Goal: Communication & Community: Answer question/provide support

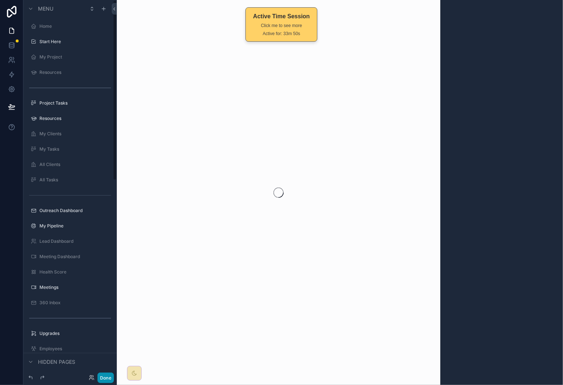
drag, startPoint x: 109, startPoint y: 375, endPoint x: 110, endPoint y: 370, distance: 5.5
click at [109, 375] on button "Done" at bounding box center [106, 377] width 16 height 11
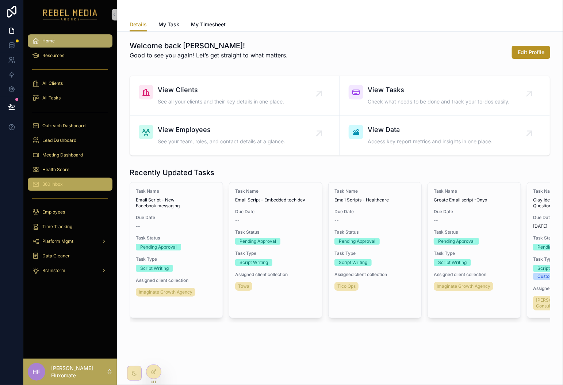
click at [87, 185] on div "360 Inbox" at bounding box center [70, 184] width 76 height 12
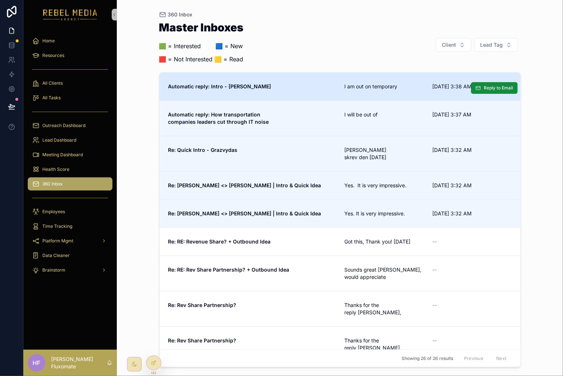
click at [341, 82] on link "Automatic reply: Intro - [PERSON_NAME] am out on temporary [DATE] 3:38 AM Reply…" at bounding box center [340, 87] width 361 height 28
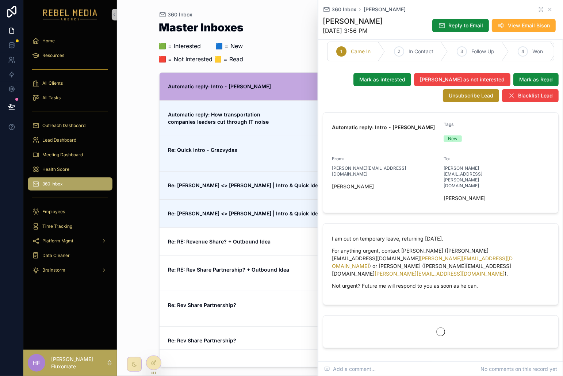
scroll to position [61, 0]
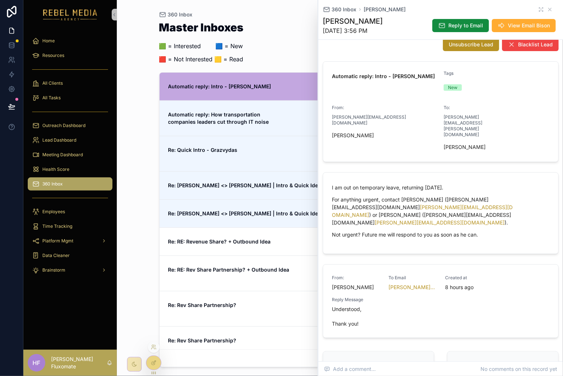
click at [153, 361] on icon at bounding box center [154, 363] width 6 height 6
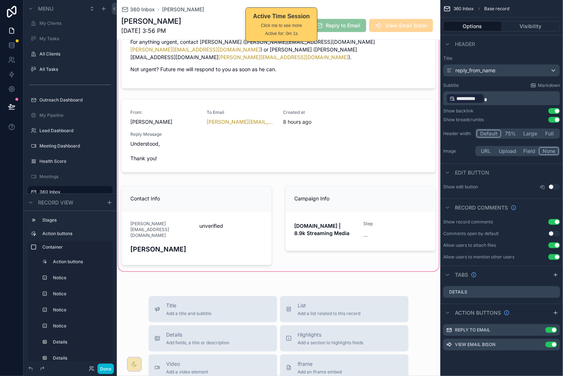
scroll to position [59, 0]
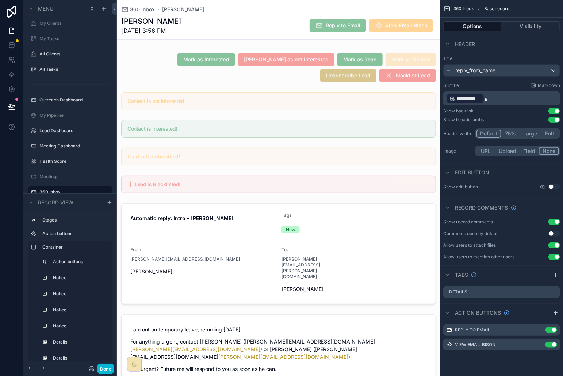
drag, startPoint x: 306, startPoint y: -8, endPoint x: 333, endPoint y: -31, distance: 35.0
click at [333, 0] on html "Menu Home Start Here My Project Resources Project Tasks Resources My Clients My…" at bounding box center [281, 188] width 563 height 376
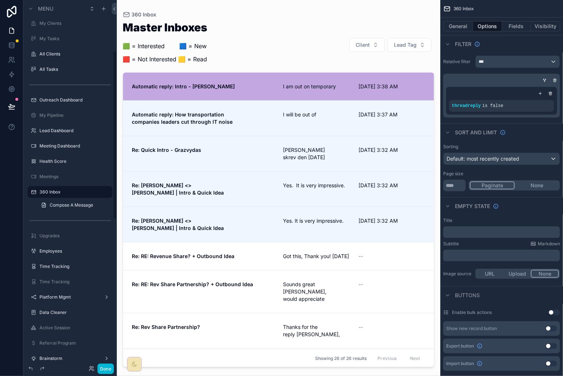
click at [312, 122] on div "scrollable content" at bounding box center [279, 184] width 324 height 368
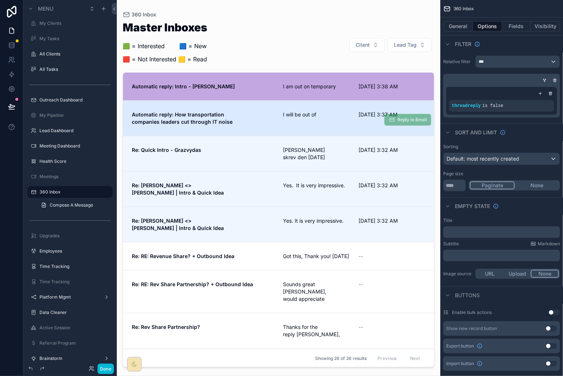
click at [334, 116] on span "I will be out of" at bounding box center [316, 114] width 67 height 7
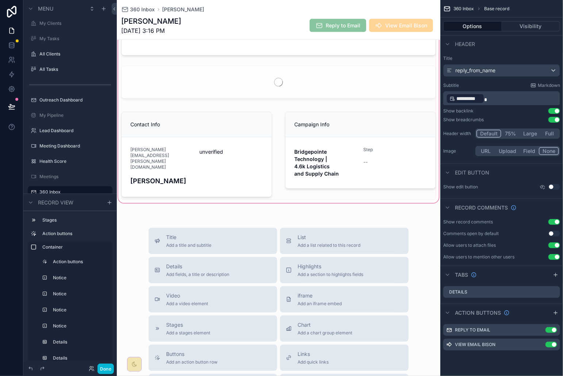
scroll to position [251, 0]
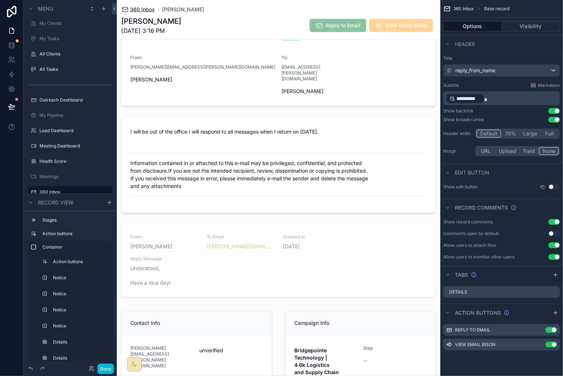
click at [145, 11] on span "360 Inbox" at bounding box center [142, 9] width 25 height 7
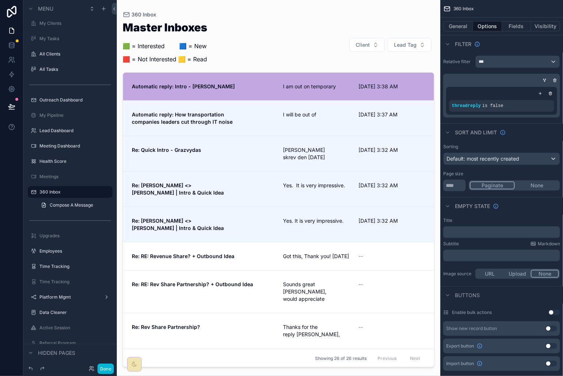
drag, startPoint x: 311, startPoint y: 51, endPoint x: 316, endPoint y: 51, distance: 5.8
click at [311, 51] on div "Master Inboxes 🟩 = Interested ‎ ‎ ‎ ‎ ‎ ‎‎ ‎ 🟦 = New 🟥 = Not Interested 🟨 = Rea…" at bounding box center [279, 45] width 312 height 46
click at [259, 87] on span "Automatic reply: Intro - [PERSON_NAME]" at bounding box center [203, 86] width 142 height 7
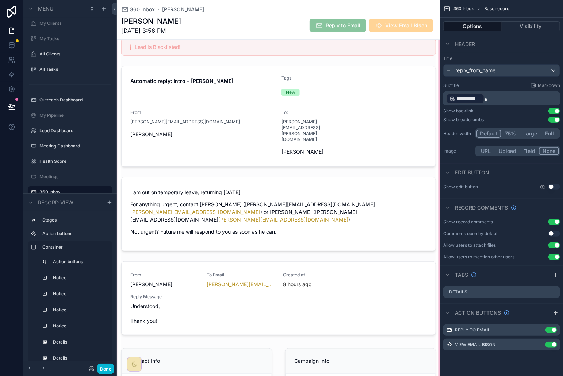
scroll to position [198, 0]
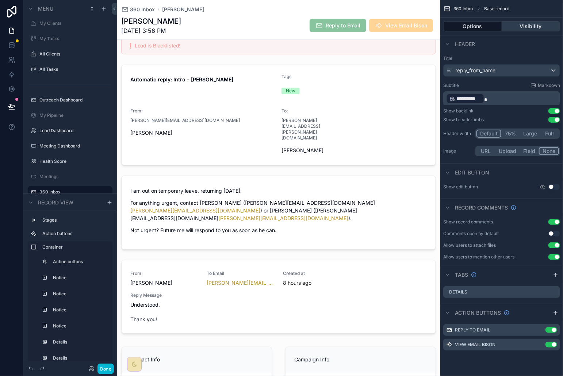
click at [534, 28] on button "Visibility" at bounding box center [531, 26] width 58 height 10
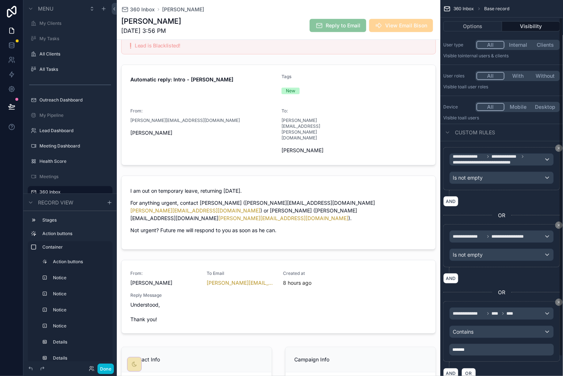
scroll to position [19, 0]
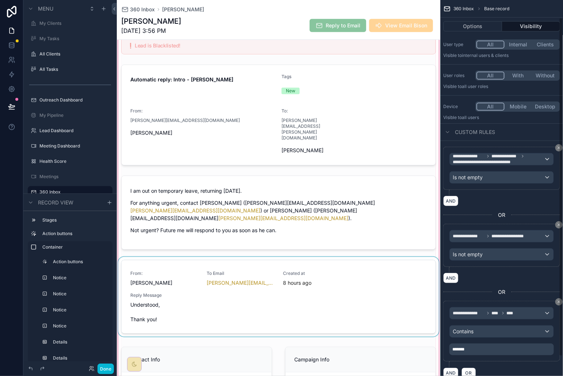
drag, startPoint x: 312, startPoint y: 260, endPoint x: 316, endPoint y: 268, distance: 9.2
click at [311, 260] on div "scrollable content" at bounding box center [279, 170] width 324 height 527
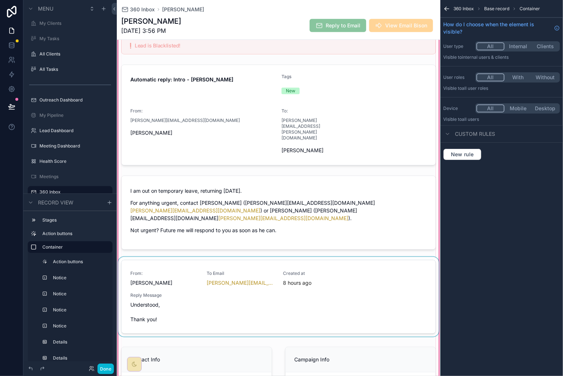
scroll to position [0, 0]
click at [353, 277] on div "scrollable content" at bounding box center [279, 298] width 324 height 83
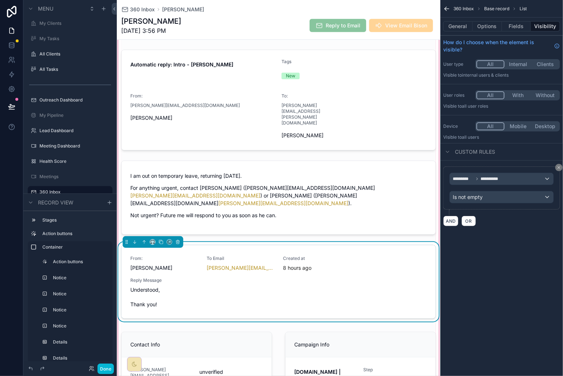
scroll to position [214, 0]
click at [146, 7] on span "360 Inbox" at bounding box center [142, 9] width 25 height 7
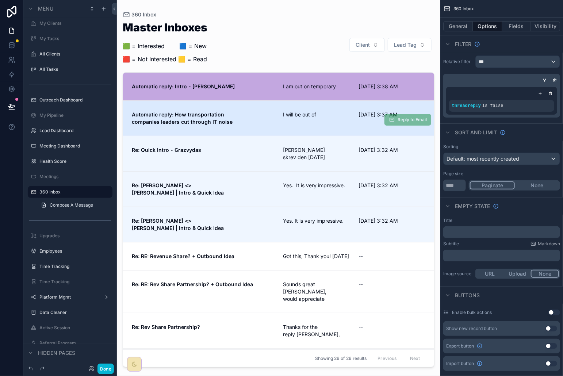
click at [318, 119] on div "I will be out of" at bounding box center [316, 118] width 67 height 15
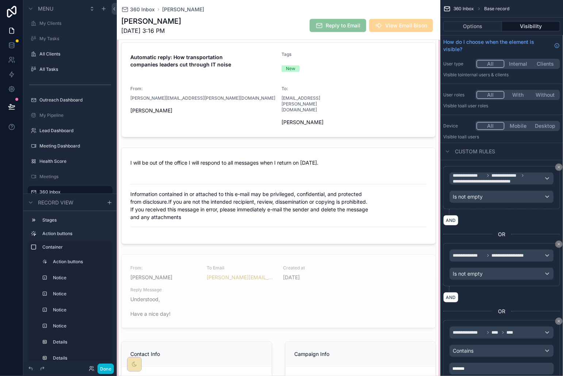
scroll to position [226, 0]
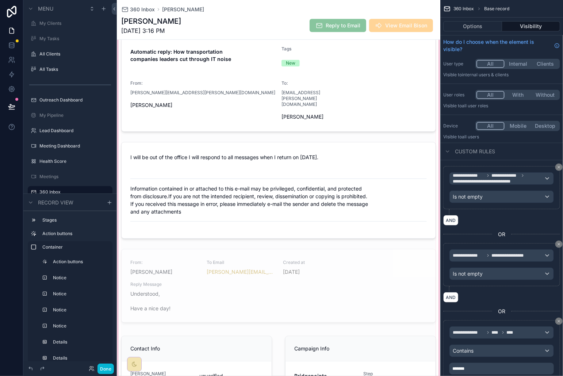
click at [243, 274] on div "scrollable content" at bounding box center [279, 154] width 324 height 550
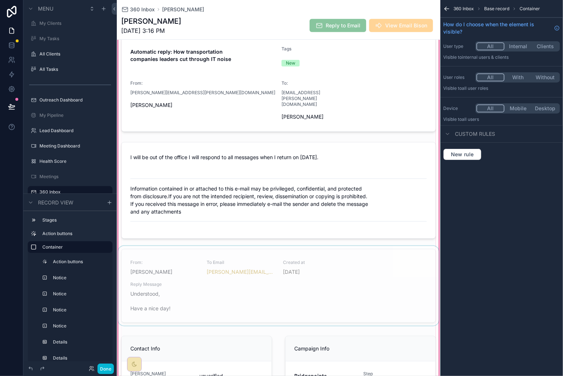
click at [254, 285] on div "scrollable content" at bounding box center [279, 287] width 324 height 83
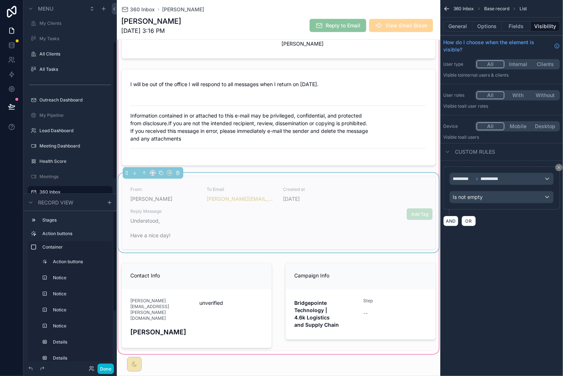
scroll to position [298, 0]
drag, startPoint x: 103, startPoint y: 364, endPoint x: 105, endPoint y: 367, distance: 4.0
click at [103, 364] on button "Done" at bounding box center [106, 369] width 16 height 11
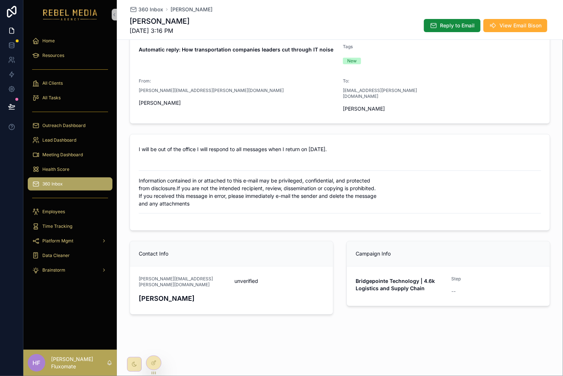
scroll to position [61, 0]
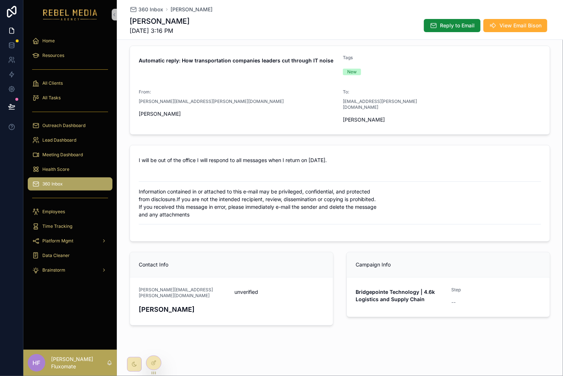
click at [105, 367] on div "HF Hazen Fluxomate" at bounding box center [70, 363] width 94 height 26
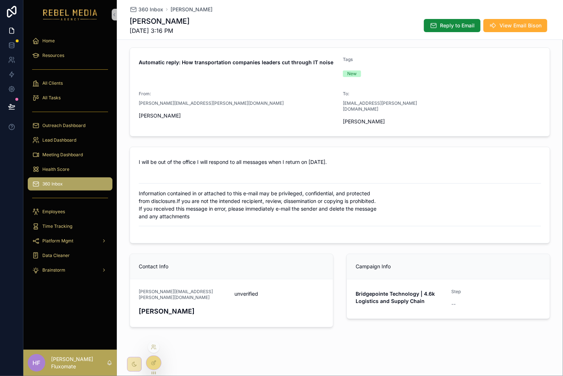
click at [158, 364] on div at bounding box center [153, 363] width 15 height 14
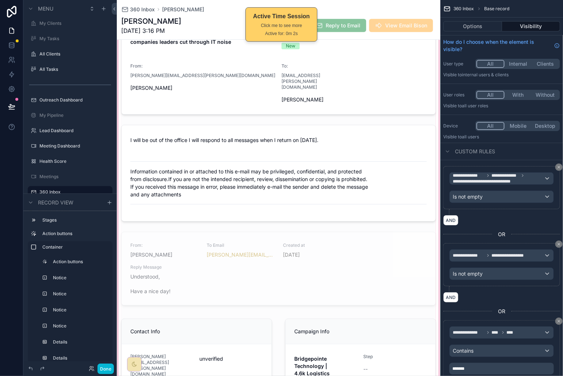
scroll to position [324, 0]
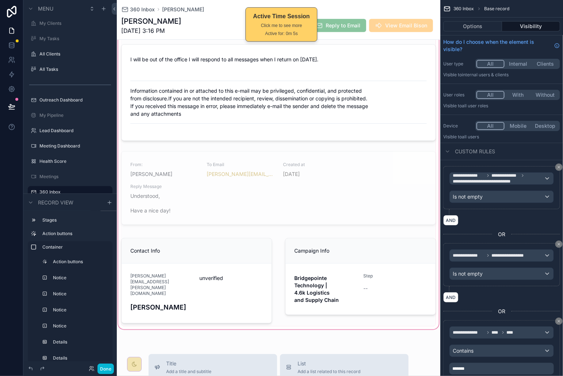
click at [170, 190] on div "scrollable content" at bounding box center [279, 56] width 324 height 550
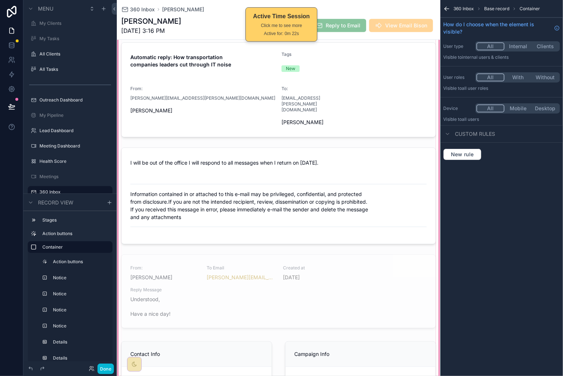
scroll to position [120, 0]
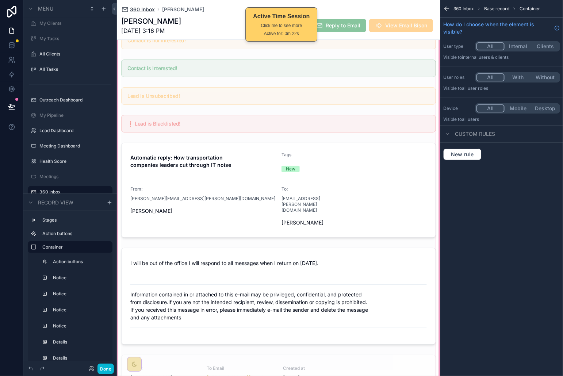
click at [137, 7] on span "360 Inbox" at bounding box center [142, 9] width 25 height 7
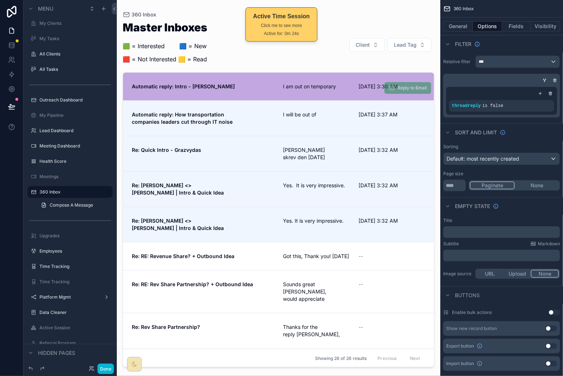
click at [249, 86] on span "Automatic reply: Intro - [PERSON_NAME]" at bounding box center [203, 86] width 142 height 7
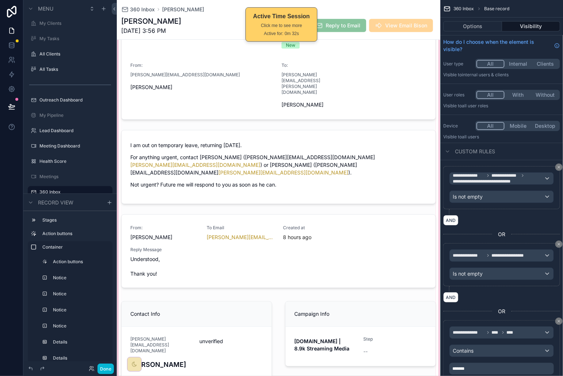
scroll to position [262, 0]
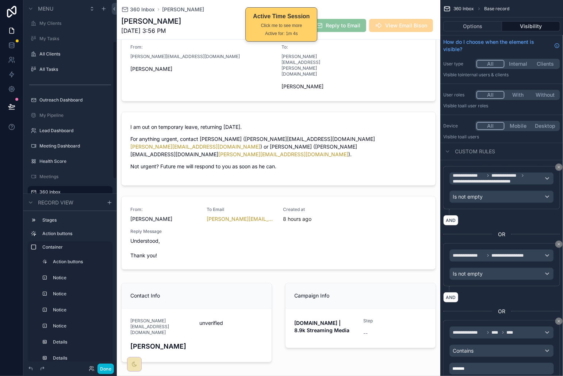
click at [148, 14] on div "360 Inbox Brian Adwar Brian Adwar 9/26/2025 3:56 PM Reply to Email View Email B…" at bounding box center [278, 19] width 315 height 39
click at [148, 13] on span "360 Inbox" at bounding box center [142, 9] width 25 height 7
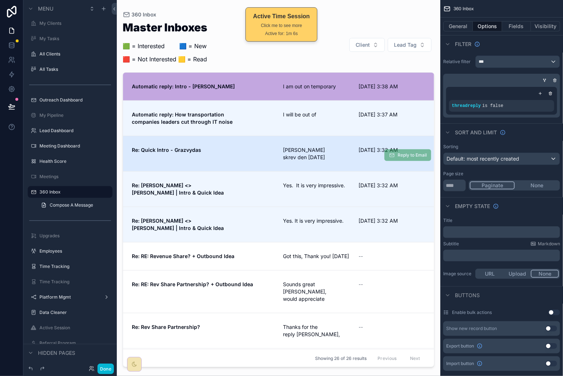
click at [347, 157] on div "Re: Quick Intro - Grazvydas John Henderson skrev den 24.09.2025 9/25/2025 3:32 …" at bounding box center [279, 153] width 294 height 15
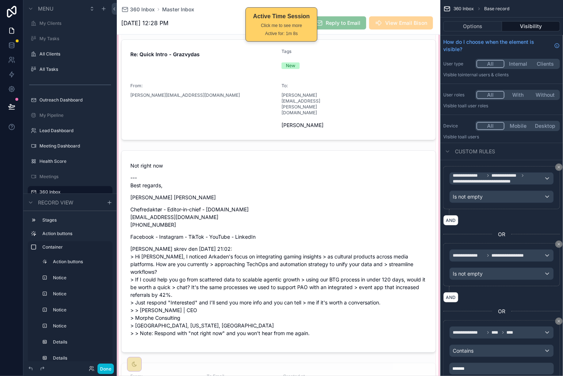
scroll to position [351, 0]
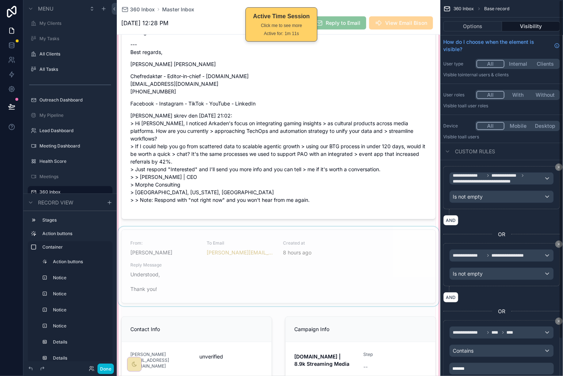
click at [298, 224] on div "scrollable content" at bounding box center [279, 71] width 324 height 646
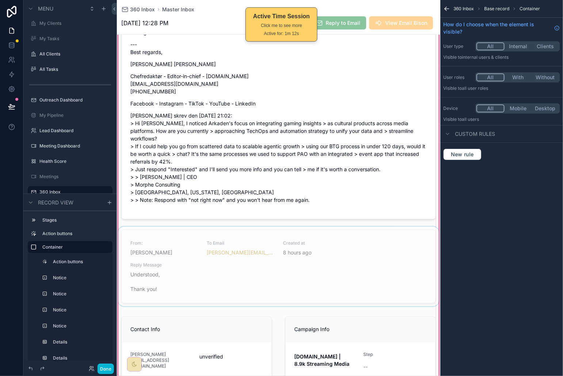
click at [383, 229] on div "scrollable content" at bounding box center [279, 268] width 324 height 83
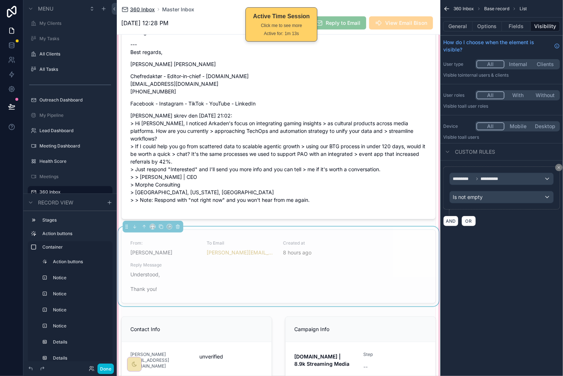
click at [141, 8] on span "360 Inbox" at bounding box center [142, 9] width 25 height 7
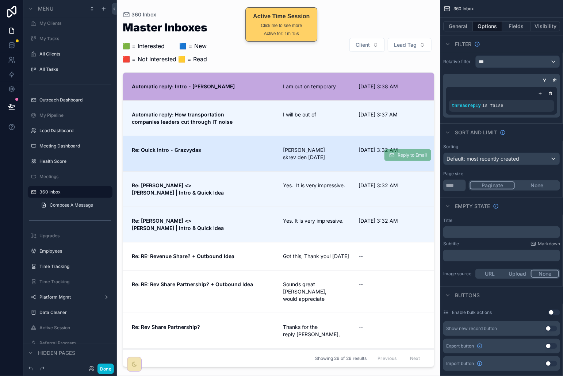
click at [241, 157] on div "Re: Quick Intro - Grazvydas" at bounding box center [203, 153] width 142 height 15
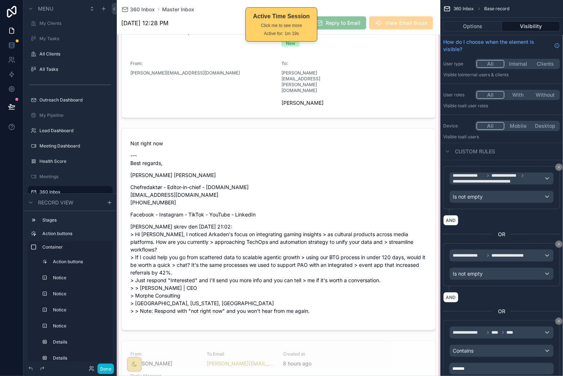
scroll to position [401, 0]
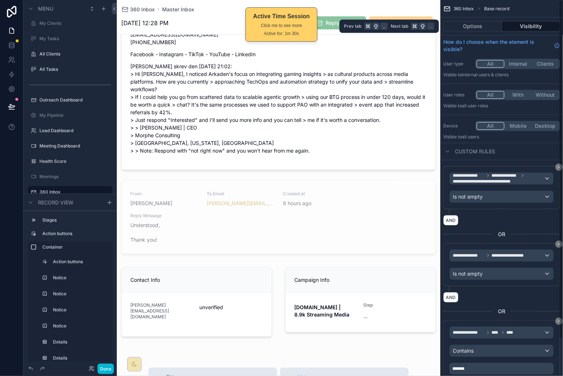
click at [526, 24] on button "Visibility" at bounding box center [531, 26] width 58 height 10
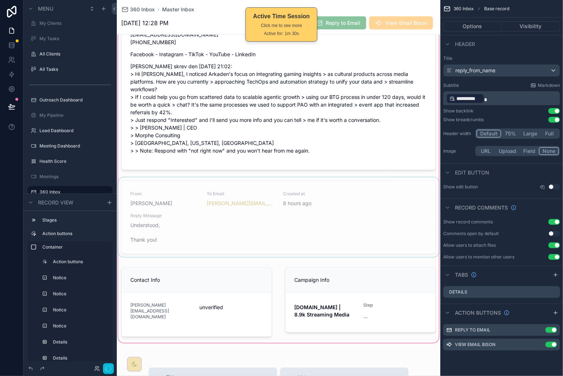
click at [349, 178] on div "scrollable content" at bounding box center [279, 22] width 324 height 646
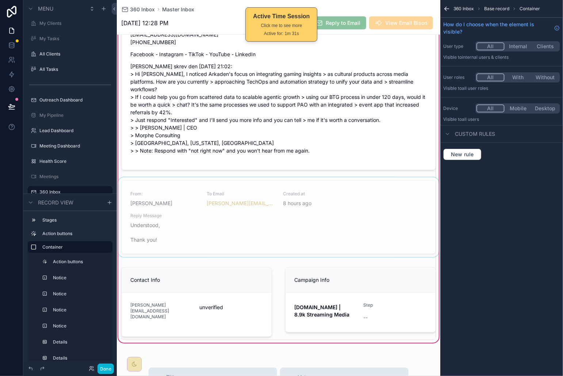
click at [363, 184] on div "scrollable content" at bounding box center [279, 219] width 324 height 83
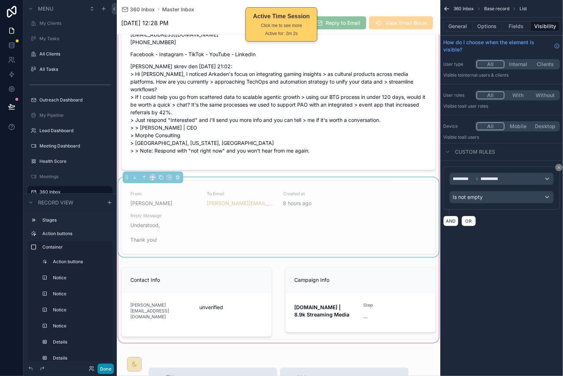
click at [105, 368] on button "Done" at bounding box center [106, 369] width 16 height 11
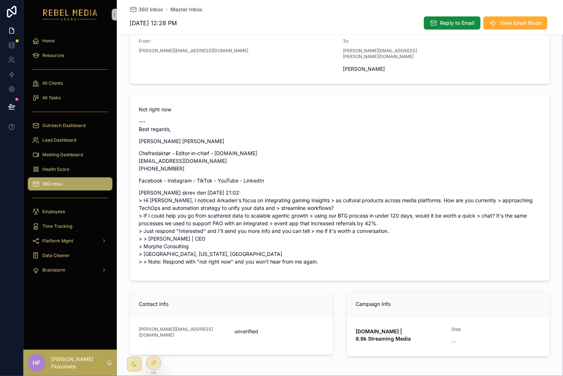
scroll to position [143, 0]
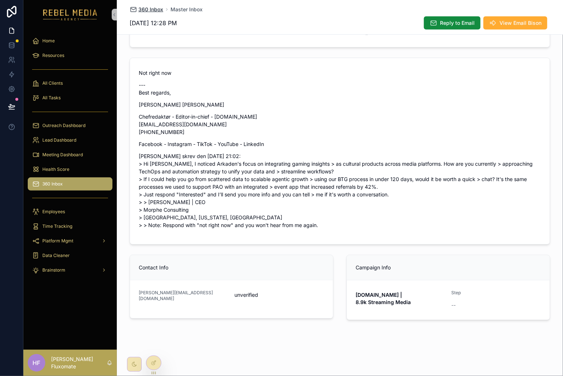
click at [152, 12] on span "360 Inbox" at bounding box center [150, 9] width 25 height 7
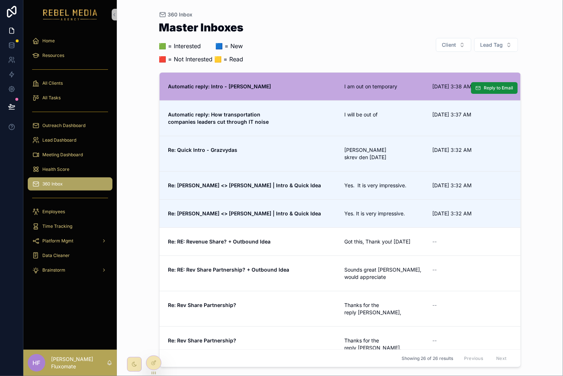
click at [324, 85] on span "Automatic reply: Intro - [PERSON_NAME]" at bounding box center [252, 86] width 168 height 7
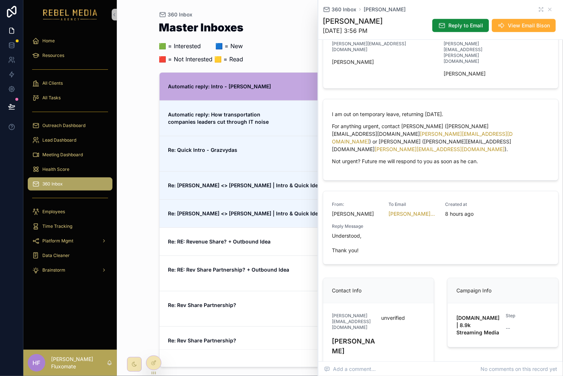
scroll to position [140, 0]
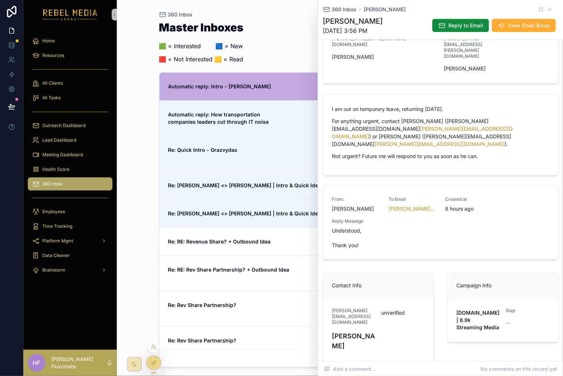
click at [159, 362] on div at bounding box center [153, 363] width 15 height 14
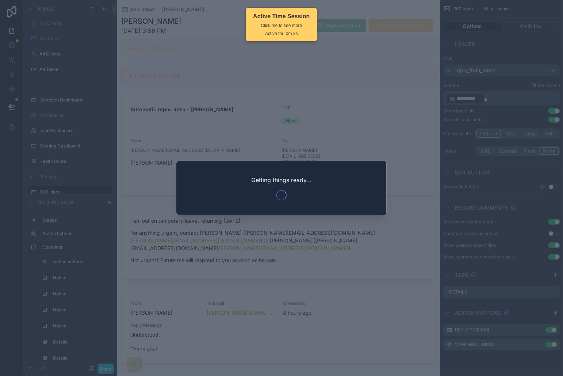
scroll to position [231, 0]
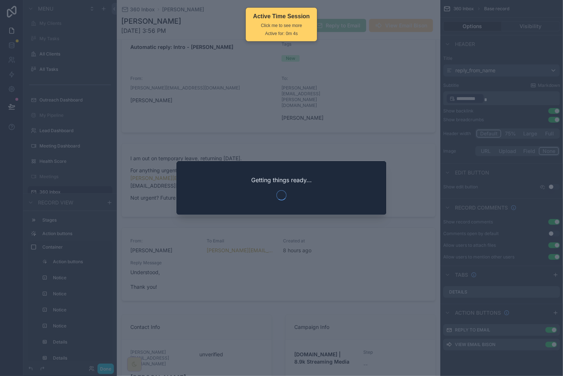
click at [387, 250] on div at bounding box center [281, 188] width 563 height 376
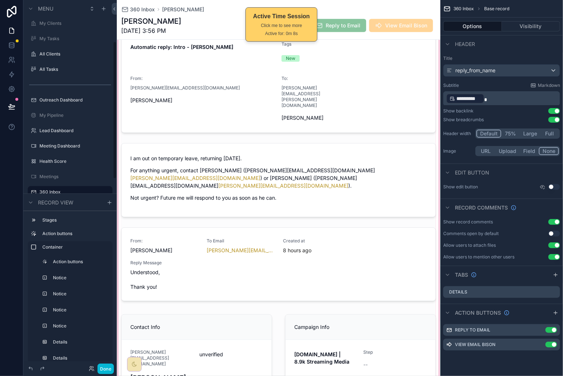
click at [309, 212] on div "scrollable content" at bounding box center [279, 137] width 324 height 527
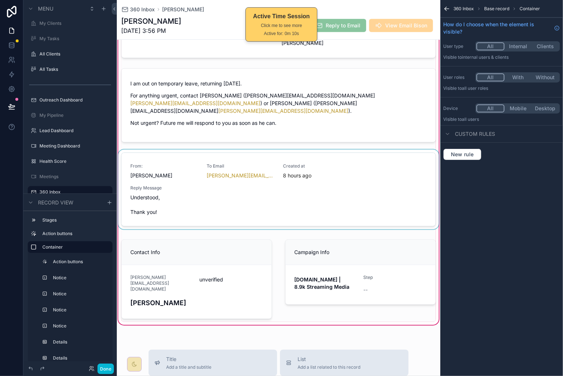
click at [343, 170] on div "scrollable content" at bounding box center [279, 191] width 324 height 83
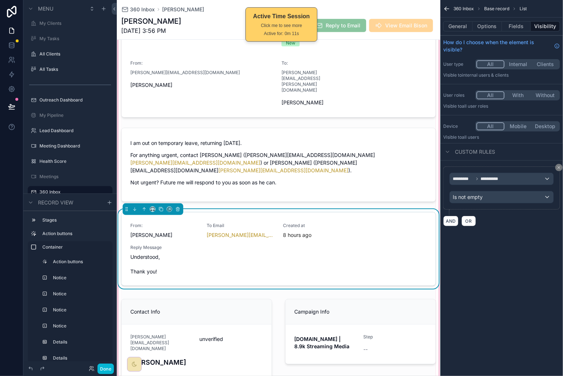
scroll to position [237, 0]
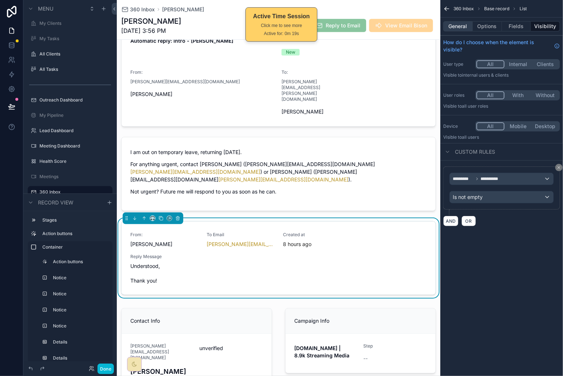
click at [457, 24] on button "General" at bounding box center [459, 26] width 30 height 10
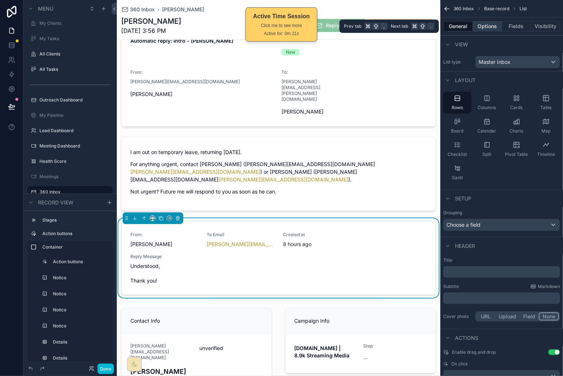
drag, startPoint x: 488, startPoint y: 25, endPoint x: 494, endPoint y: 25, distance: 6.2
click at [488, 25] on button "Options" at bounding box center [487, 26] width 29 height 10
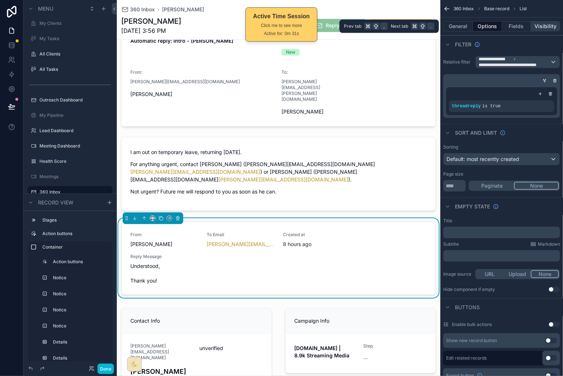
click at [546, 26] on button "Visibility" at bounding box center [545, 26] width 29 height 10
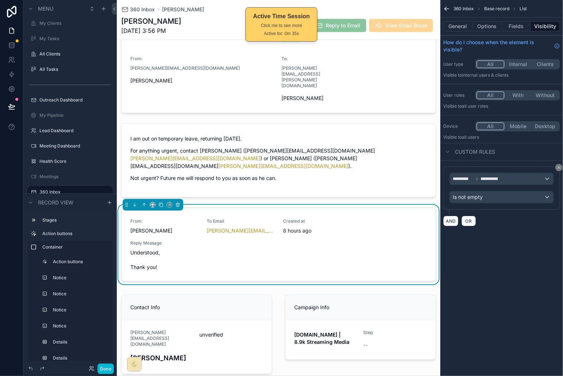
scroll to position [240, 0]
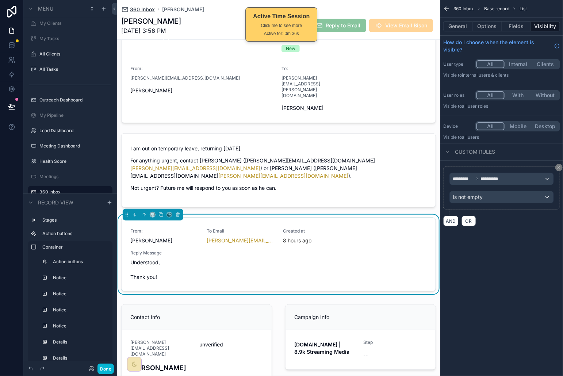
click at [150, 8] on span "360 Inbox" at bounding box center [142, 9] width 25 height 7
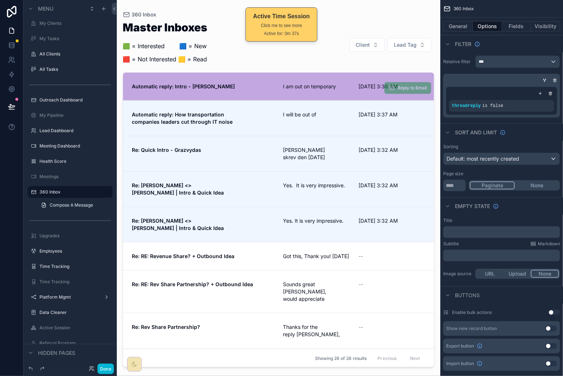
click at [250, 87] on span "Automatic reply: Intro - [PERSON_NAME]" at bounding box center [203, 86] width 142 height 7
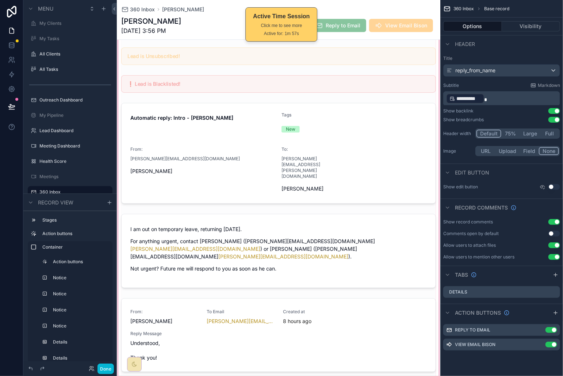
scroll to position [168, 0]
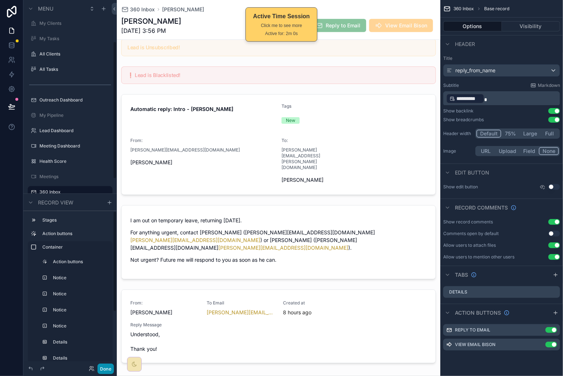
click at [105, 369] on button "Done" at bounding box center [106, 369] width 16 height 11
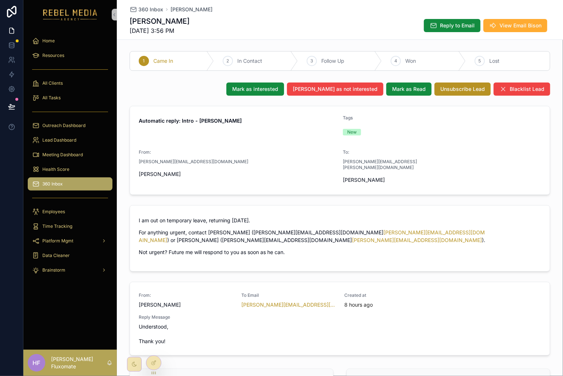
scroll to position [0, 0]
click at [148, 11] on span "360 Inbox" at bounding box center [150, 9] width 25 height 7
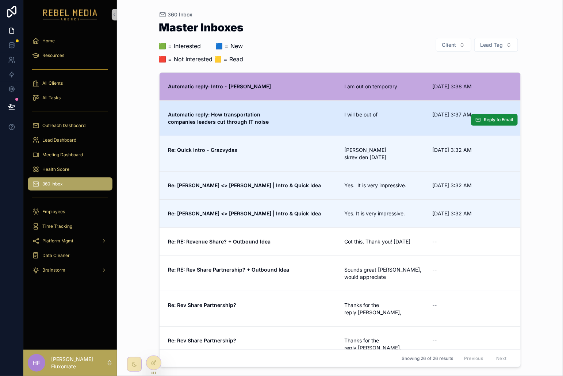
click at [329, 131] on link "Automatic reply: How transportation companies leaders cut through IT noise I wi…" at bounding box center [340, 117] width 361 height 35
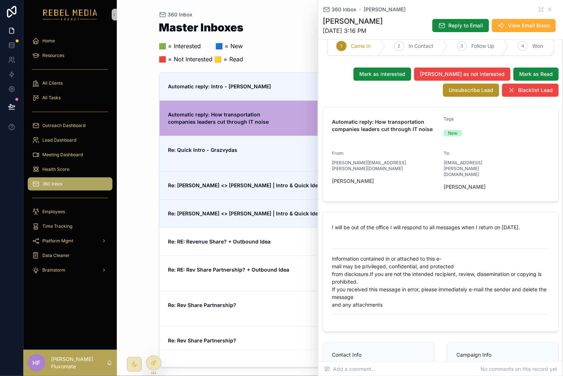
scroll to position [138, 0]
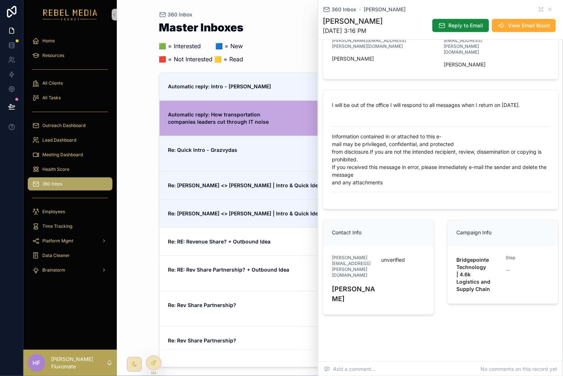
drag, startPoint x: 157, startPoint y: 364, endPoint x: 161, endPoint y: 365, distance: 4.5
click at [157, 364] on div at bounding box center [153, 363] width 15 height 14
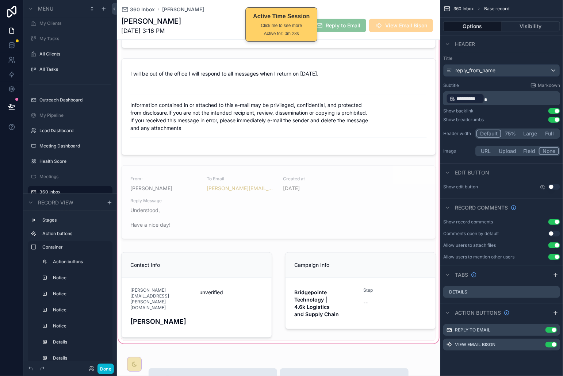
scroll to position [308, 0]
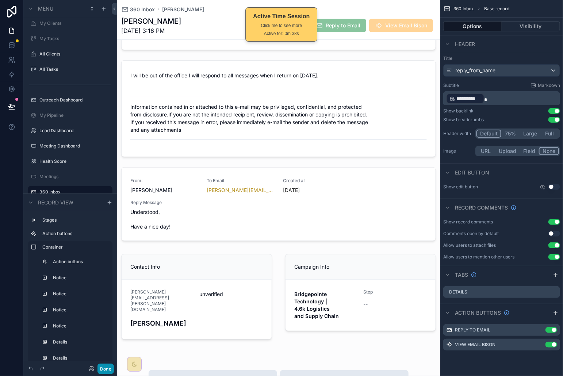
click at [107, 368] on button "Done" at bounding box center [106, 369] width 16 height 11
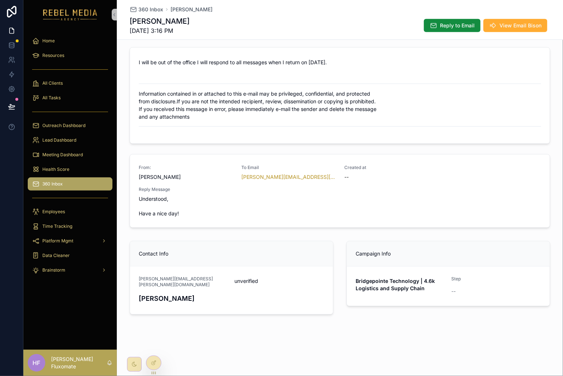
scroll to position [148, 0]
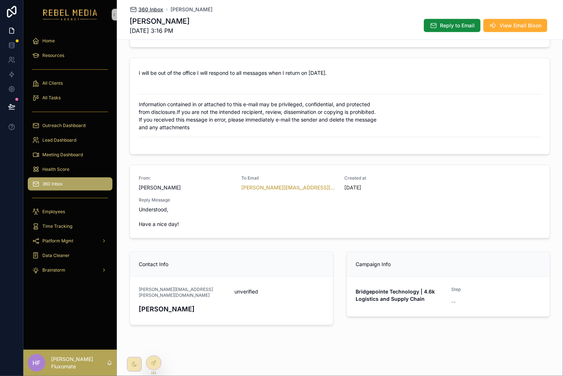
click at [154, 7] on span "360 Inbox" at bounding box center [150, 9] width 25 height 7
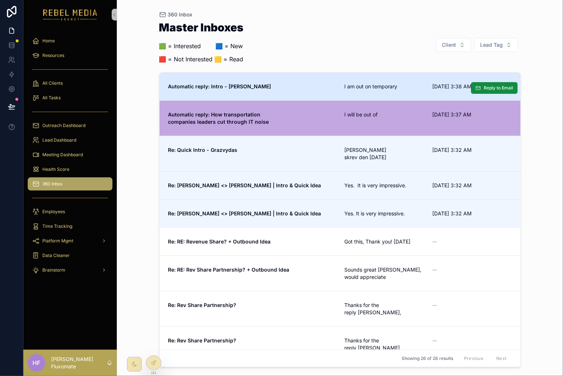
click at [369, 98] on link "Automatic reply: Intro - [PERSON_NAME] am out on temporary [DATE] 3:38 AM Reply…" at bounding box center [340, 87] width 361 height 28
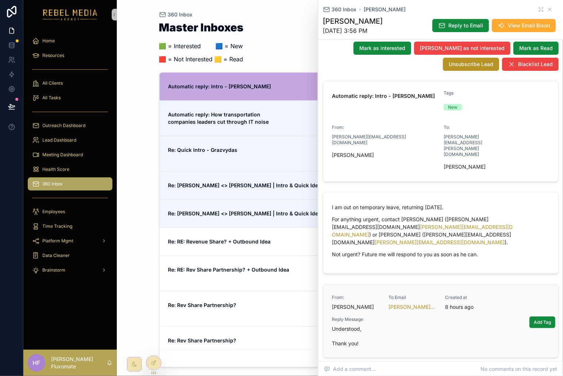
scroll to position [155, 0]
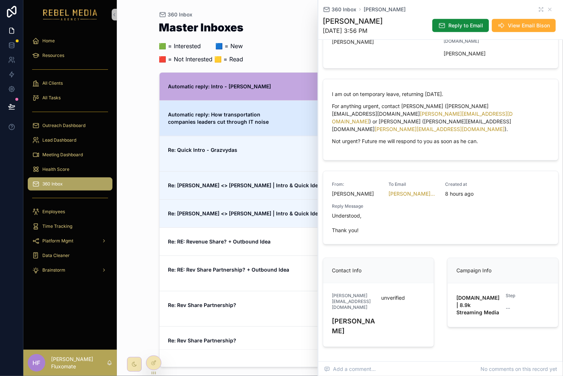
click at [273, 116] on span "Automatic reply: How transportation companies leaders cut through IT noise" at bounding box center [252, 118] width 168 height 15
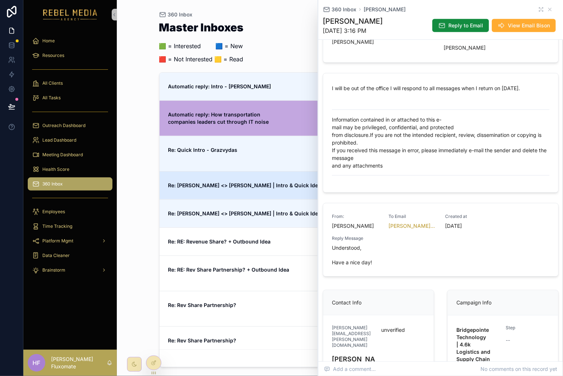
click at [281, 173] on link "Re: Ted <> Melanie | Intro & Quick Idea Yes. It is very impressive. 9/25/2025 3…" at bounding box center [340, 185] width 361 height 28
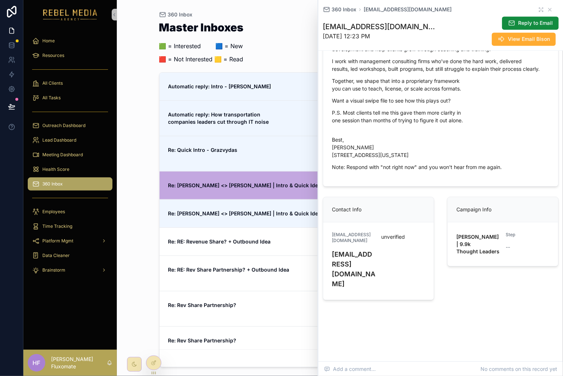
scroll to position [677, 0]
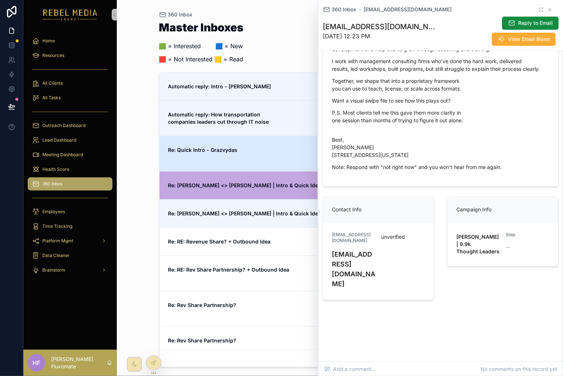
click at [256, 144] on link "Re: Quick Intro - Grazvydas John Henderson skrev den 24.09.2025 9/25/2025 3:32 …" at bounding box center [340, 153] width 361 height 35
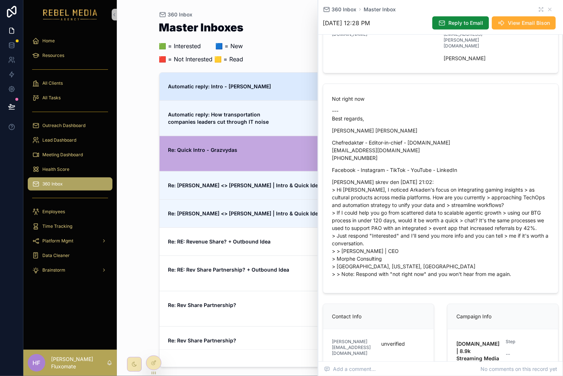
click at [269, 85] on span "Automatic reply: Intro - [PERSON_NAME]" at bounding box center [252, 86] width 168 height 7
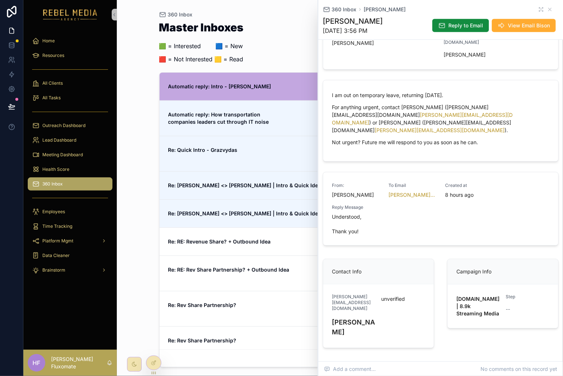
scroll to position [155, 0]
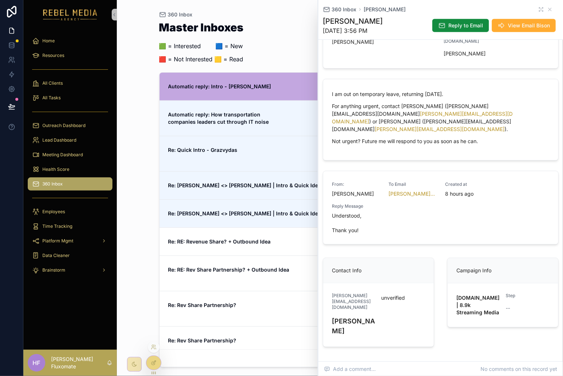
click at [153, 365] on icon at bounding box center [154, 363] width 6 height 6
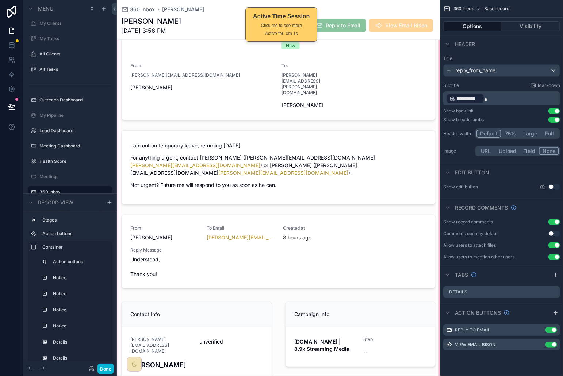
scroll to position [260, 0]
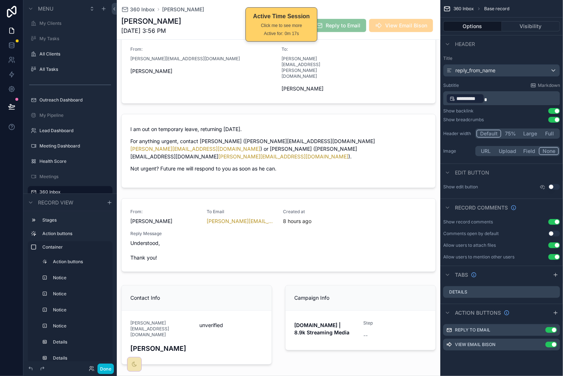
click at [135, 6] on span "360 Inbox" at bounding box center [142, 9] width 25 height 7
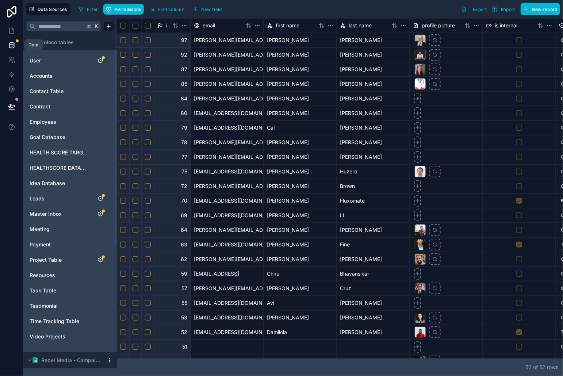
click at [16, 48] on link at bounding box center [11, 45] width 23 height 15
click at [54, 214] on span "Master Inbox" at bounding box center [46, 213] width 32 height 7
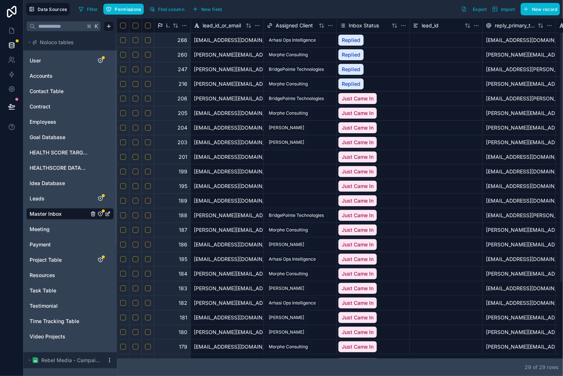
click at [397, 359] on div "29 of 29 row s" at bounding box center [340, 368] width 446 height 18
click at [222, 357] on div at bounding box center [338, 357] width 443 height 4
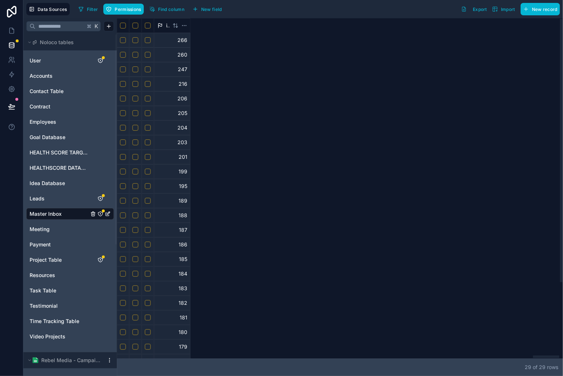
scroll to position [0, 7087]
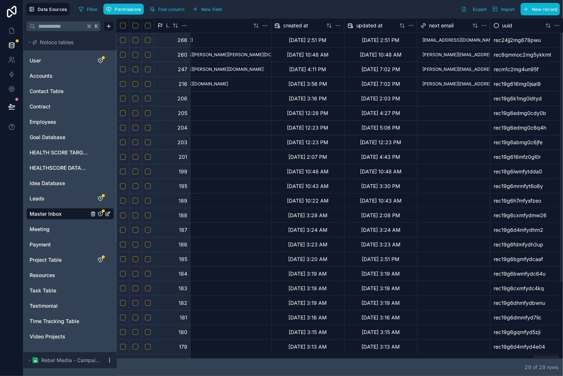
drag, startPoint x: 223, startPoint y: 358, endPoint x: 462, endPoint y: 295, distance: 247.4
click at [560, 356] on div at bounding box center [546, 357] width 26 height 3
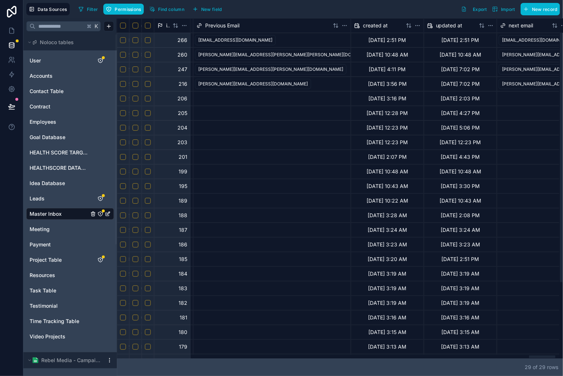
scroll to position [0, 7019]
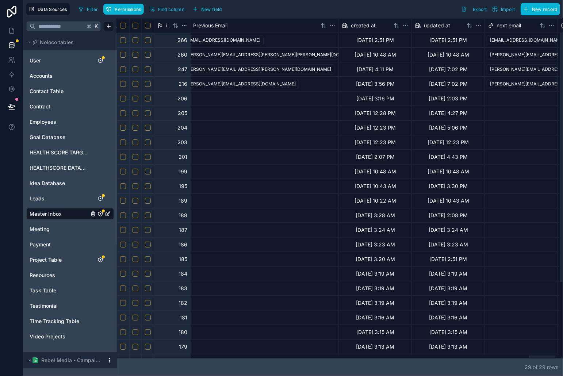
drag, startPoint x: 538, startPoint y: 357, endPoint x: 532, endPoint y: 352, distance: 7.7
click at [534, 356] on div at bounding box center [542, 357] width 26 height 3
drag, startPoint x: 338, startPoint y: 21, endPoint x: 297, endPoint y: 22, distance: 40.9
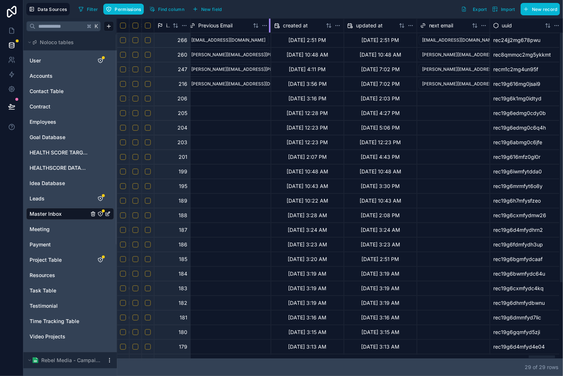
scroll to position [0, 7014]
drag, startPoint x: 336, startPoint y: 25, endPoint x: 267, endPoint y: 33, distance: 69.9
click at [263, 31] on div "Previous Email" at bounding box center [229, 25] width 85 height 15
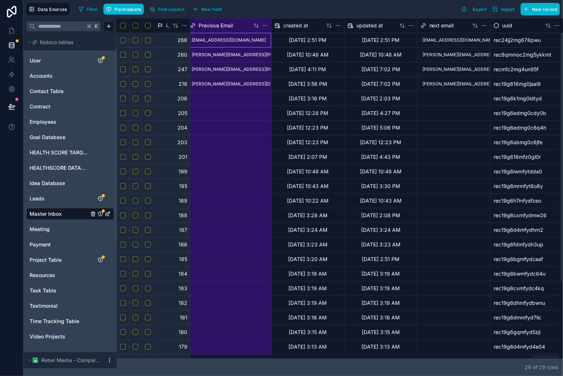
click at [238, 180] on div at bounding box center [229, 186] width 84 height 14
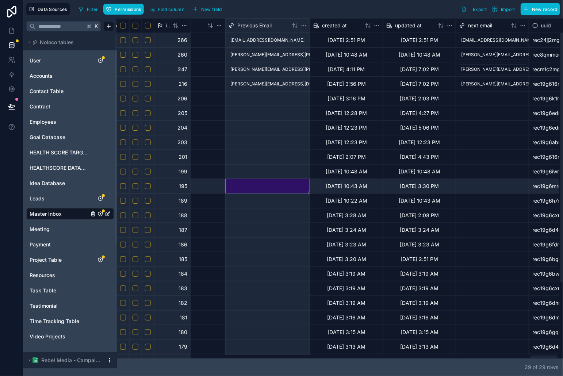
scroll to position [0, 6976]
click at [536, 357] on div at bounding box center [544, 357] width 27 height 3
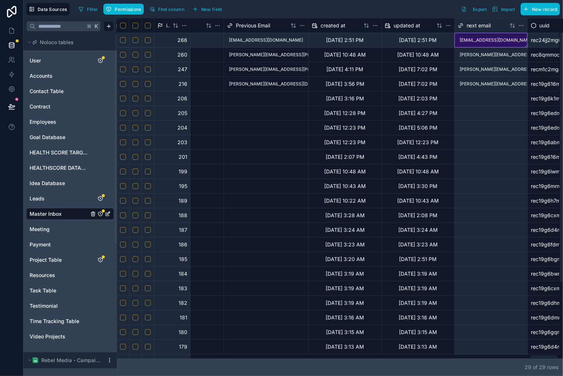
click at [457, 36] on span "autterback@advantumhealth.com" at bounding box center [492, 40] width 71 height 10
click at [269, 166] on div at bounding box center [266, 172] width 84 height 14
click at [487, 36] on div at bounding box center [491, 40] width 72 height 14
drag, startPoint x: 485, startPoint y: 129, endPoint x: 480, endPoint y: 123, distance: 8.0
click at [485, 129] on div at bounding box center [491, 128] width 72 height 14
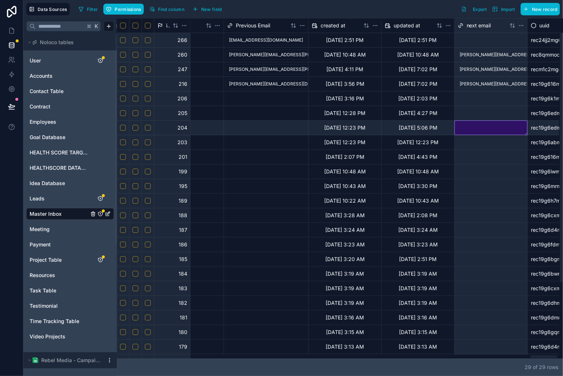
click at [302, 68] on div "john.dorgan@coachusa.com" at bounding box center [266, 69] width 84 height 14
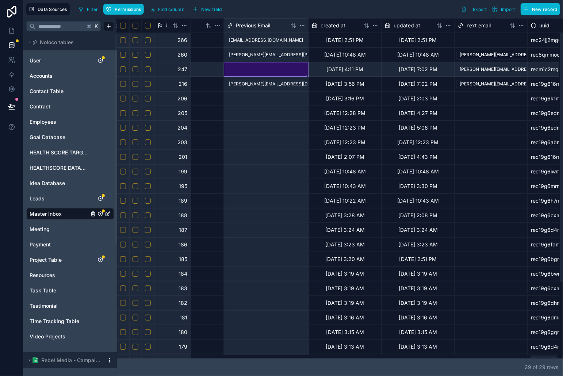
click at [281, 67] on div at bounding box center [266, 69] width 84 height 14
drag, startPoint x: 281, startPoint y: 67, endPoint x: 284, endPoint y: 64, distance: 4.4
click at [281, 67] on div at bounding box center [266, 69] width 84 height 14
click at [256, 166] on div at bounding box center [266, 172] width 84 height 14
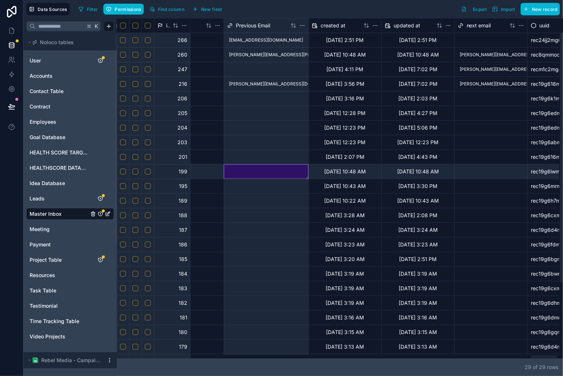
click at [277, 64] on div at bounding box center [266, 69] width 84 height 14
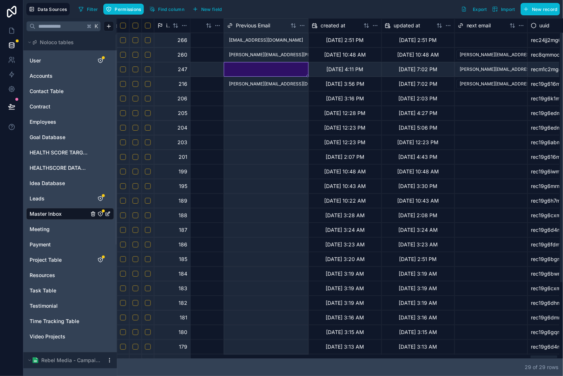
click at [276, 67] on div at bounding box center [266, 69] width 84 height 14
click at [276, 66] on div at bounding box center [266, 69] width 84 height 14
click at [276, 66] on input "text" at bounding box center [267, 68] width 85 height 7
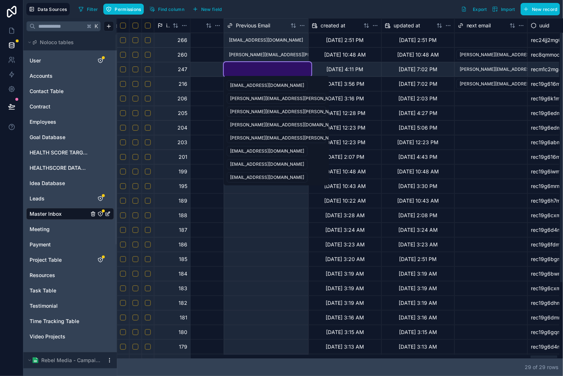
click at [278, 140] on div "john.dorgan@coachusa.com" at bounding box center [302, 138] width 145 height 7
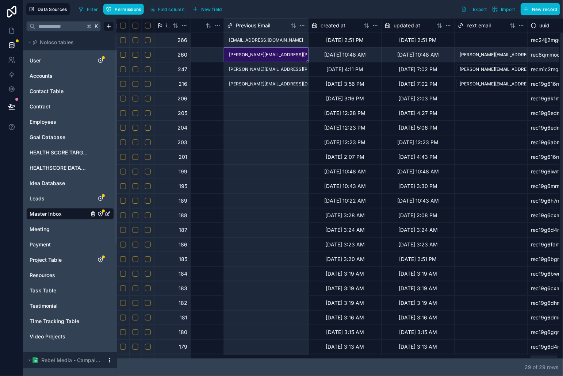
click at [293, 56] on div "[PERSON_NAME][EMAIL_ADDRESS][PERSON_NAME][PERSON_NAME][DOMAIN_NAME]" at bounding box center [266, 55] width 84 height 14
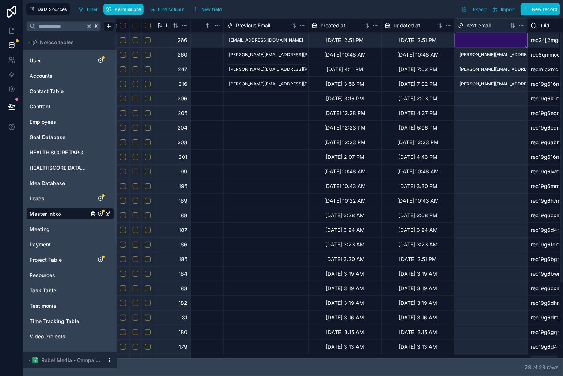
click at [486, 36] on div at bounding box center [491, 40] width 72 height 14
click at [300, 60] on div "[PERSON_NAME][EMAIL_ADDRESS][PERSON_NAME][PERSON_NAME][DOMAIN_NAME]" at bounding box center [266, 55] width 84 height 14
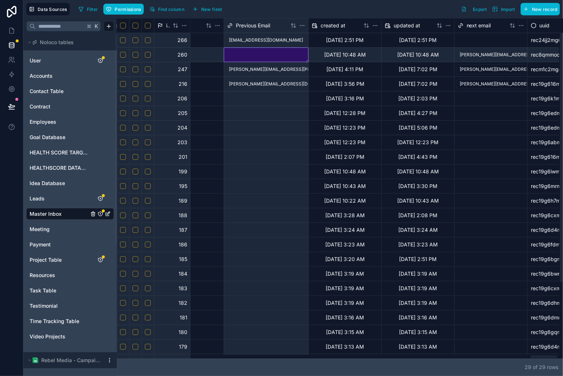
click at [287, 83] on div "[PERSON_NAME][EMAIL_ADDRESS][DOMAIN_NAME]" at bounding box center [266, 84] width 84 height 14
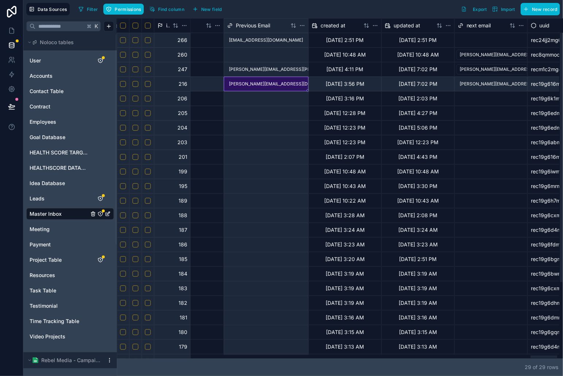
click at [293, 72] on div "john.dorgan@coachusa.com" at bounding box center [266, 69] width 84 height 14
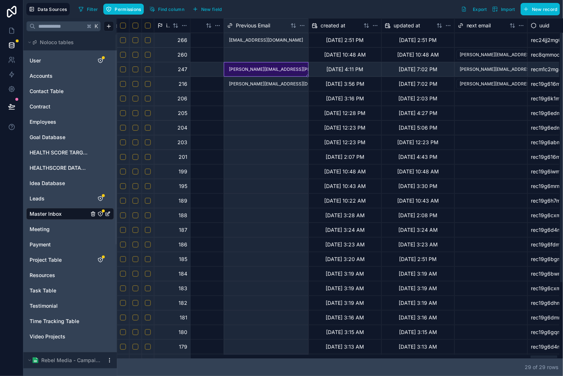
click at [278, 57] on div at bounding box center [266, 55] width 84 height 14
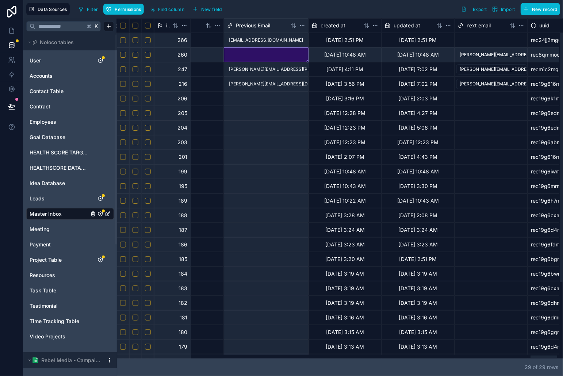
click at [293, 72] on div "john.dorgan@coachusa.com" at bounding box center [266, 69] width 84 height 14
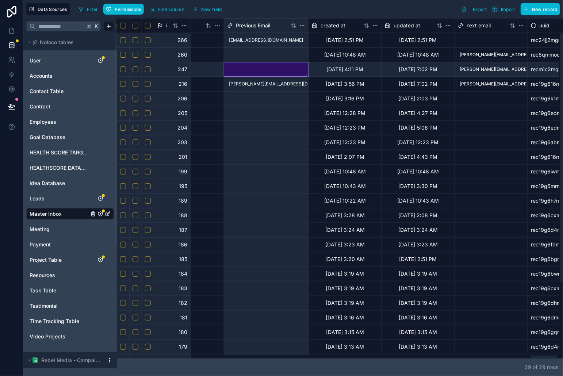
click at [291, 86] on div "[PERSON_NAME][EMAIL_ADDRESS][DOMAIN_NAME]" at bounding box center [266, 84] width 84 height 14
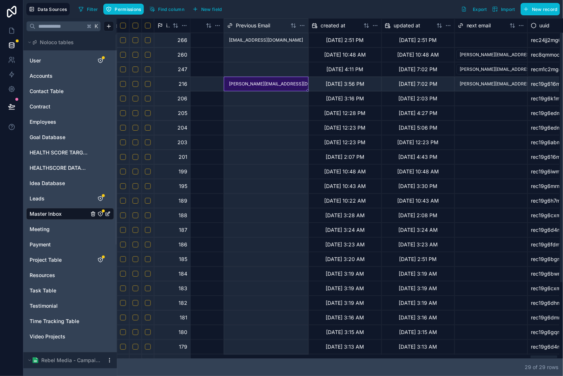
click at [287, 65] on div at bounding box center [266, 69] width 84 height 14
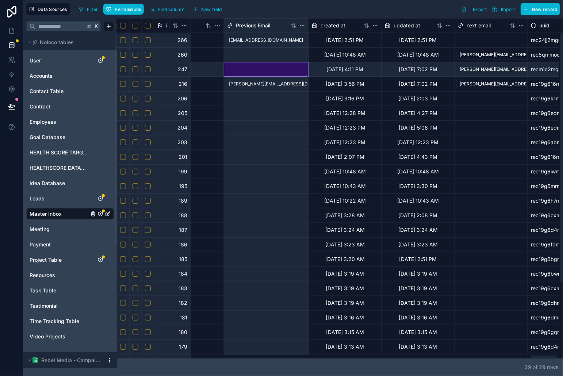
click at [281, 69] on div at bounding box center [266, 69] width 84 height 14
click at [299, 71] on div at bounding box center [266, 69] width 84 height 14
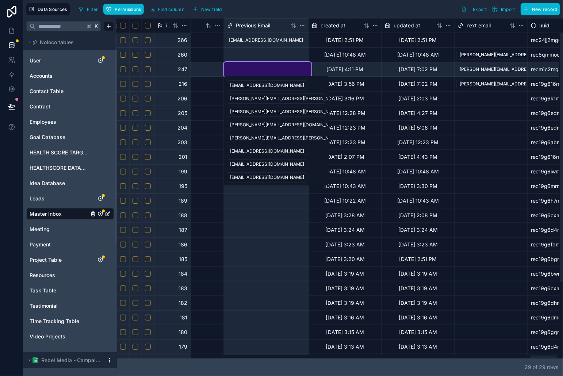
click at [266, 115] on span "john.dorgan@coachusa.com" at bounding box center [276, 112] width 99 height 10
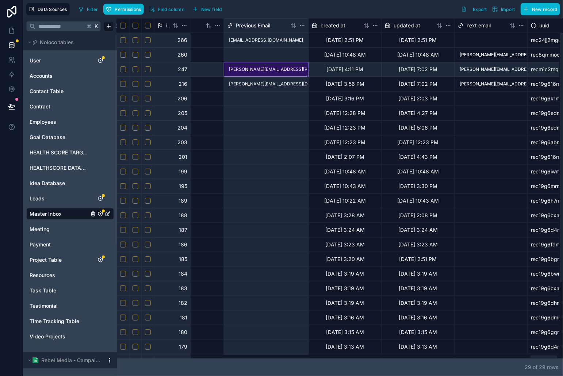
click at [282, 58] on div at bounding box center [266, 55] width 84 height 14
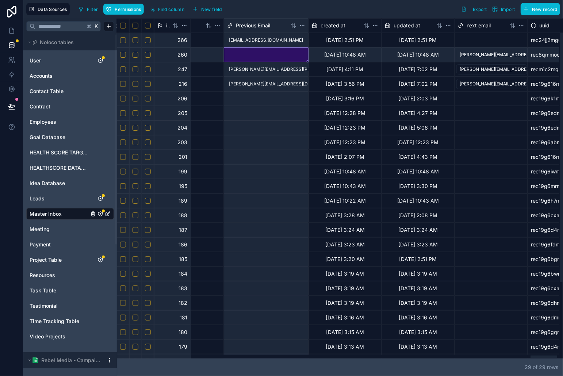
click at [282, 58] on div at bounding box center [266, 55] width 84 height 14
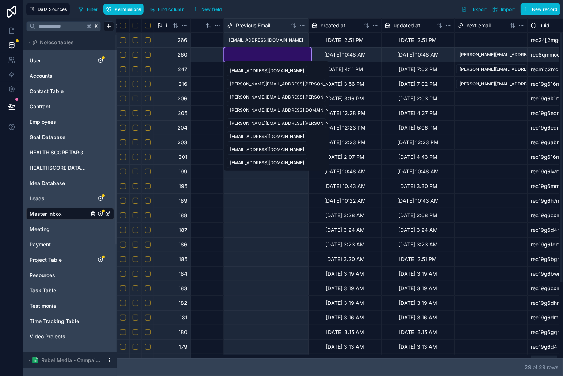
click at [266, 85] on div "[PERSON_NAME][EMAIL_ADDRESS][PERSON_NAME][PERSON_NAME][DOMAIN_NAME]" at bounding box center [320, 84] width 180 height 7
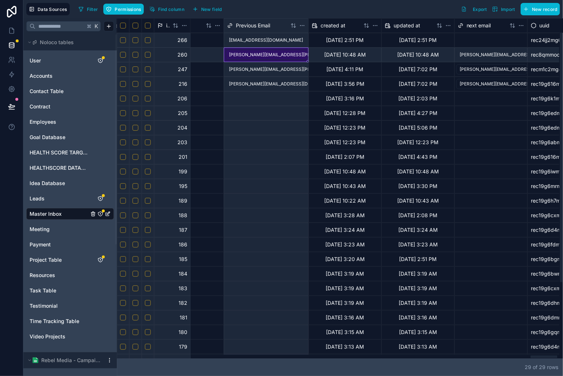
click at [258, 50] on span "[PERSON_NAME][EMAIL_ADDRESS][PERSON_NAME][PERSON_NAME][DOMAIN_NAME]" at bounding box center [267, 55] width 83 height 10
click at [243, 23] on span "Previous Email" at bounding box center [253, 25] width 34 height 7
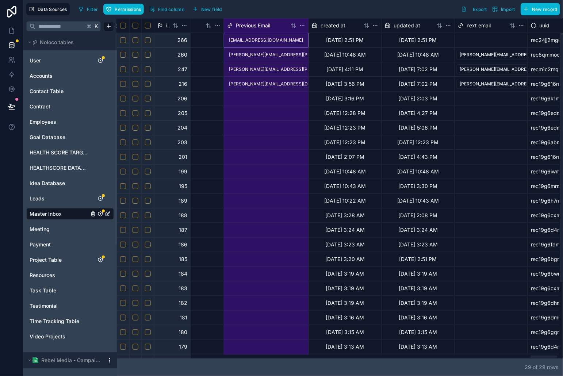
click at [279, 138] on div at bounding box center [266, 143] width 84 height 14
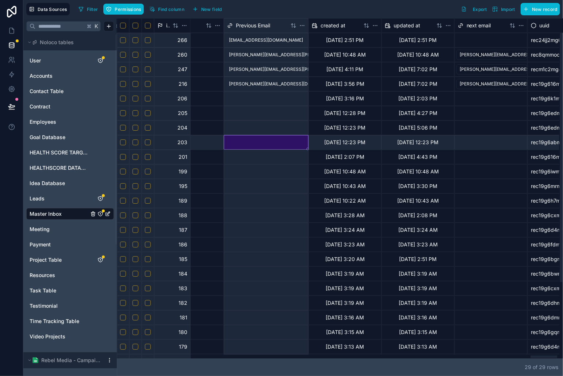
click at [297, 42] on div "autterback@advantumhealth.com" at bounding box center [266, 40] width 74 height 7
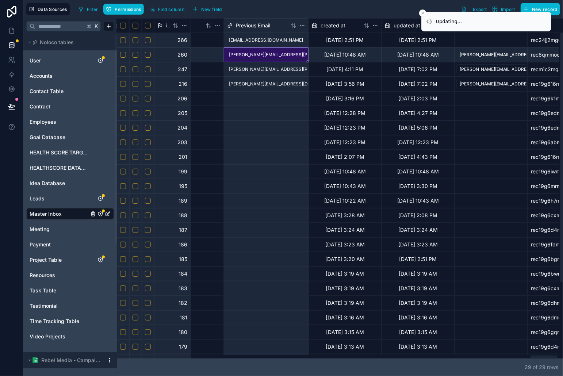
click at [296, 52] on div "[PERSON_NAME][EMAIL_ADDRESS][PERSON_NAME][PERSON_NAME][DOMAIN_NAME]" at bounding box center [266, 55] width 84 height 14
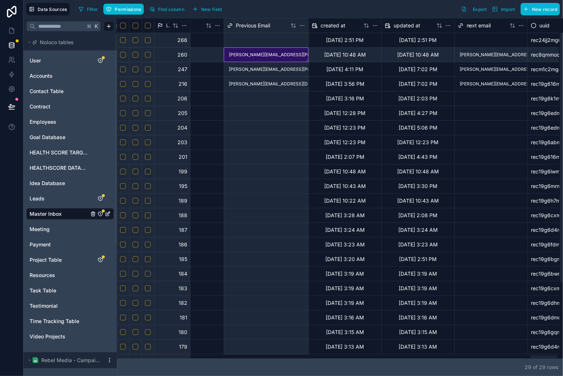
click at [294, 68] on div "john.dorgan@coachusa.com" at bounding box center [266, 69] width 84 height 14
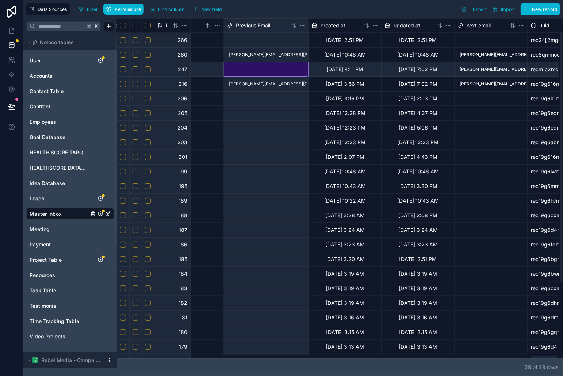
click at [295, 85] on div "[PERSON_NAME][EMAIL_ADDRESS][DOMAIN_NAME]" at bounding box center [266, 84] width 84 height 14
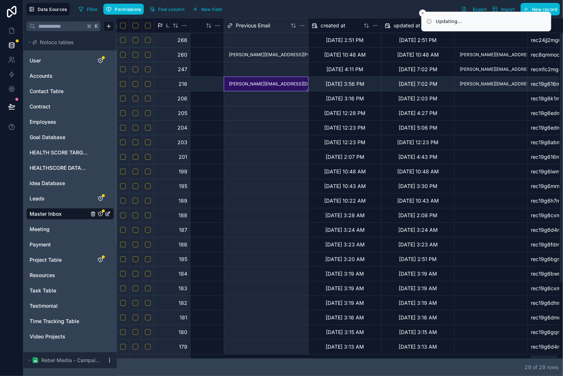
click at [298, 54] on div "[PERSON_NAME][EMAIL_ADDRESS][PERSON_NAME][PERSON_NAME][DOMAIN_NAME]" at bounding box center [266, 55] width 84 height 14
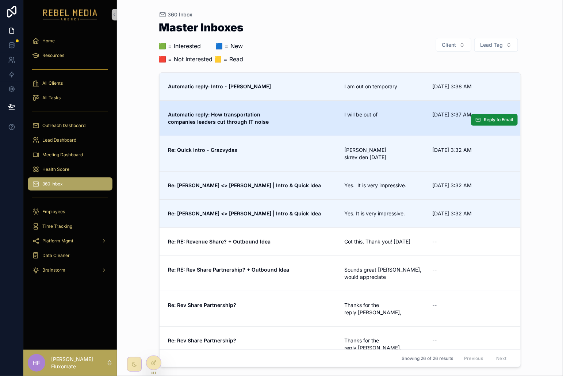
click at [281, 120] on span "Automatic reply: How transportation companies leaders cut through IT noise" at bounding box center [252, 118] width 168 height 15
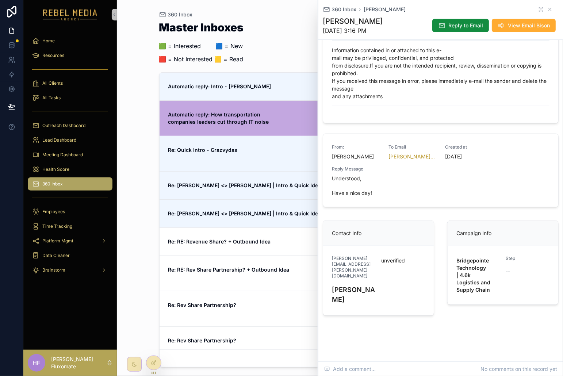
scroll to position [225, 0]
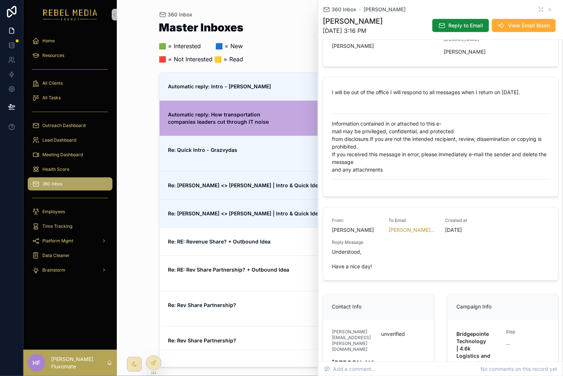
scroll to position [225, 0]
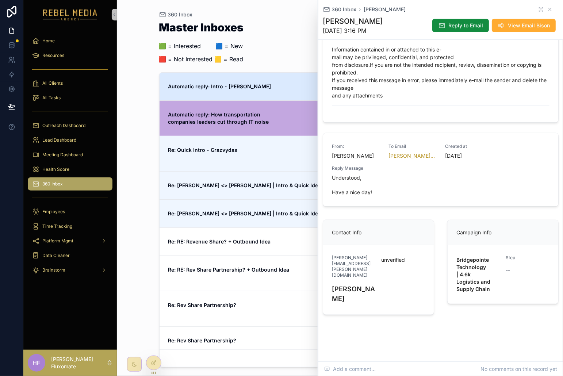
click at [259, 85] on span "Automatic reply: Intro - [PERSON_NAME]" at bounding box center [252, 86] width 168 height 7
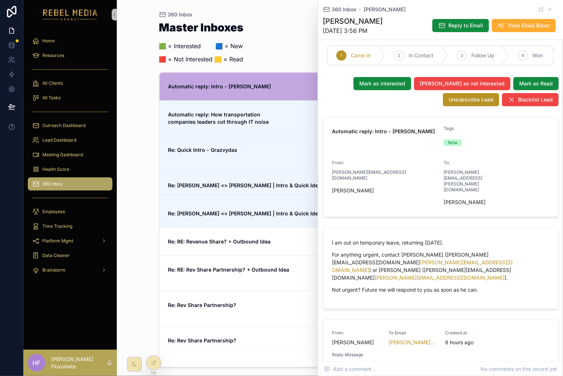
scroll to position [50, 0]
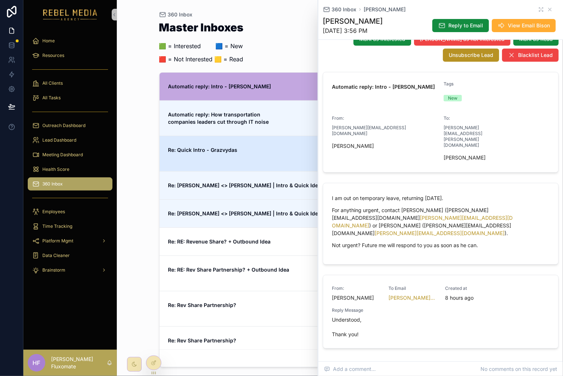
click at [296, 158] on div "Re: Quick Intro - Grazvydas" at bounding box center [252, 153] width 168 height 15
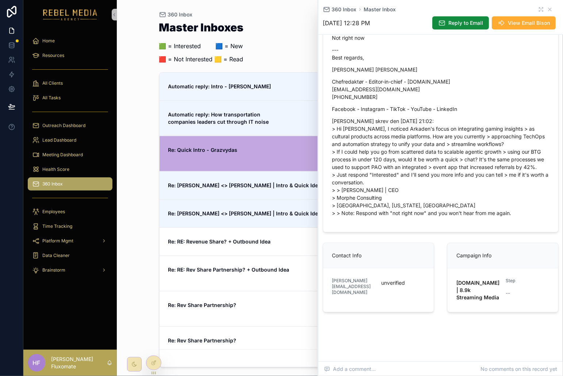
scroll to position [208, 0]
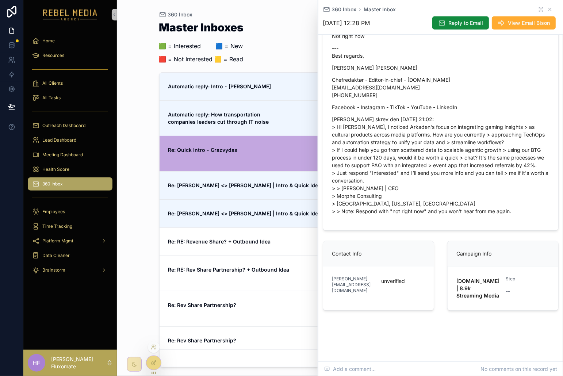
click at [150, 362] on div at bounding box center [153, 363] width 15 height 14
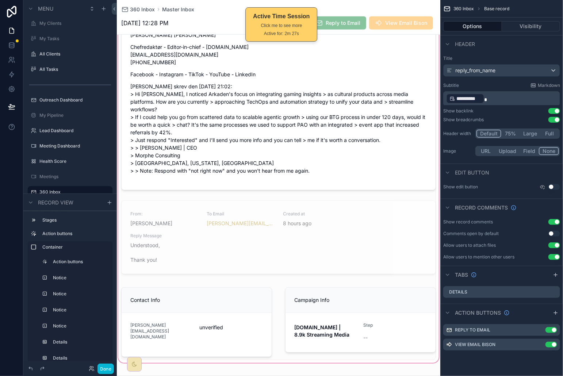
scroll to position [401, 0]
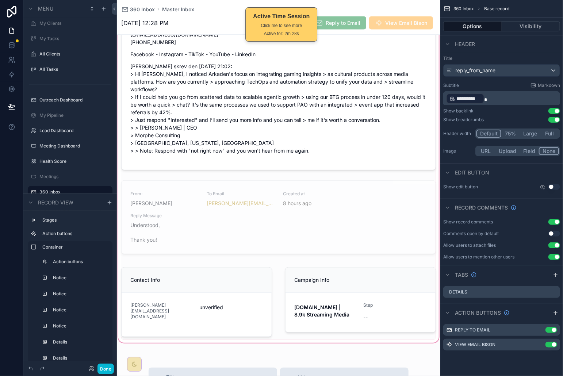
click at [197, 186] on div "scrollable content" at bounding box center [279, 22] width 324 height 646
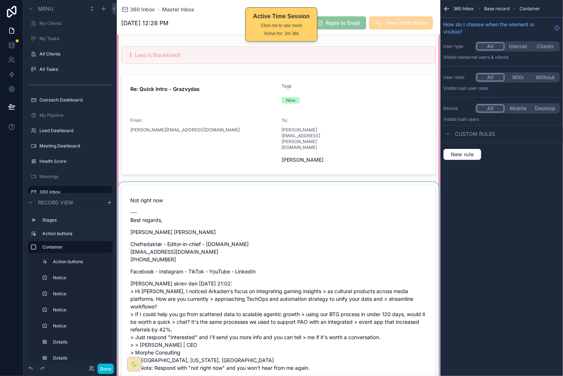
scroll to position [241, 0]
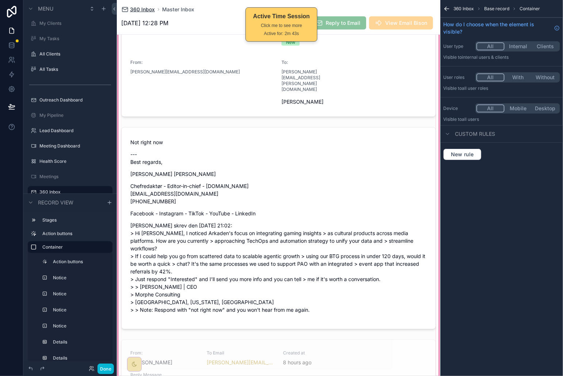
drag, startPoint x: 146, startPoint y: 14, endPoint x: 145, endPoint y: 9, distance: 5.2
click at [146, 14] on div "360 Inbox Master Inbox 9/26/2025 12:28 PM Reply to Email View Email Bison" at bounding box center [278, 17] width 315 height 34
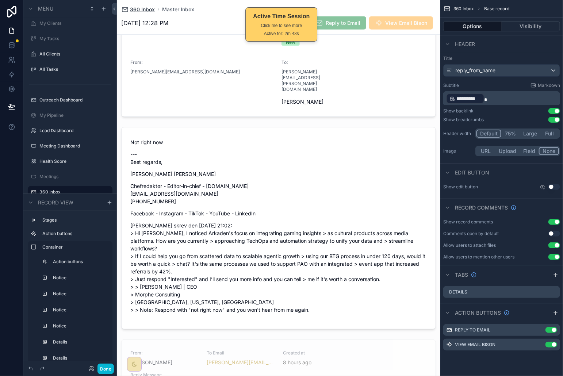
click at [145, 9] on span "360 Inbox" at bounding box center [142, 9] width 25 height 7
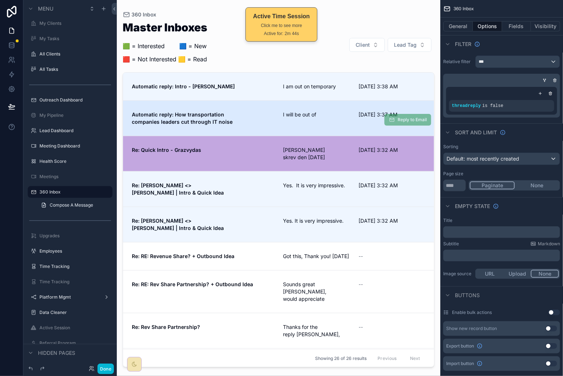
click at [259, 105] on link "Automatic reply: How transportation companies leaders cut through IT noise I wi…" at bounding box center [278, 117] width 311 height 35
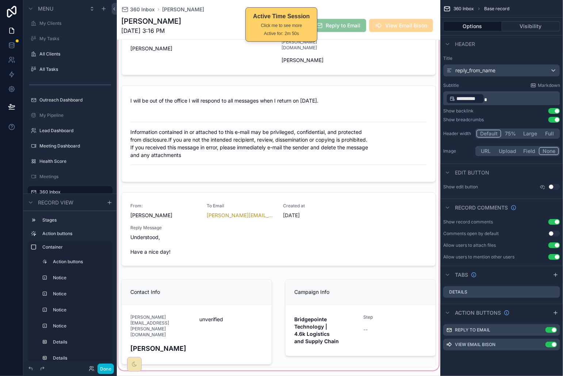
scroll to position [283, 0]
click at [204, 224] on div "scrollable content" at bounding box center [279, 97] width 324 height 550
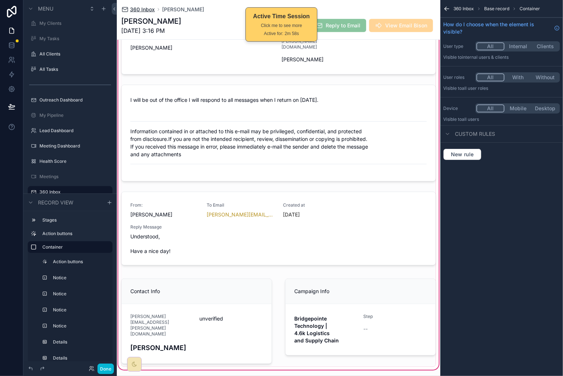
click at [144, 9] on span "360 Inbox" at bounding box center [142, 9] width 25 height 7
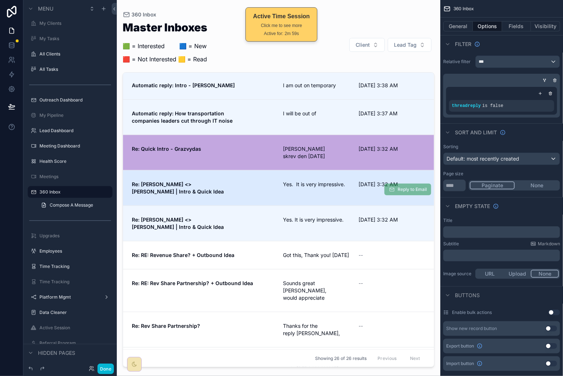
scroll to position [2, 0]
click at [298, 183] on span "Yes. It is very impressive." at bounding box center [316, 183] width 67 height 7
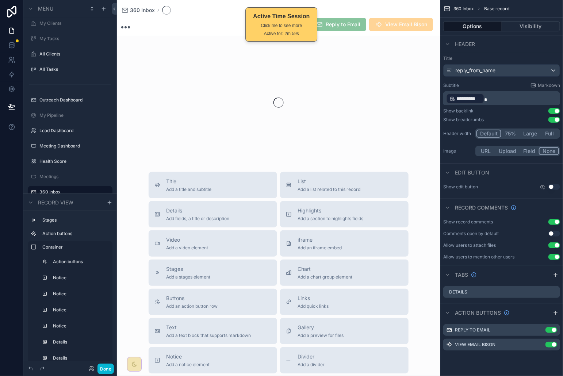
click at [298, 183] on span "List" at bounding box center [329, 181] width 63 height 7
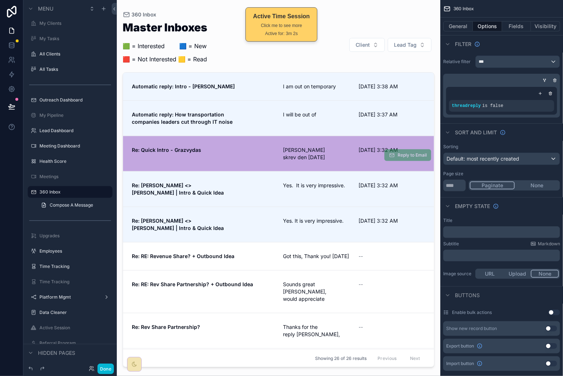
click at [252, 143] on link "Re: Quick Intro - Grazvydas John Henderson skrev den 24.09.2025 9/25/2025 3:32 …" at bounding box center [278, 153] width 311 height 35
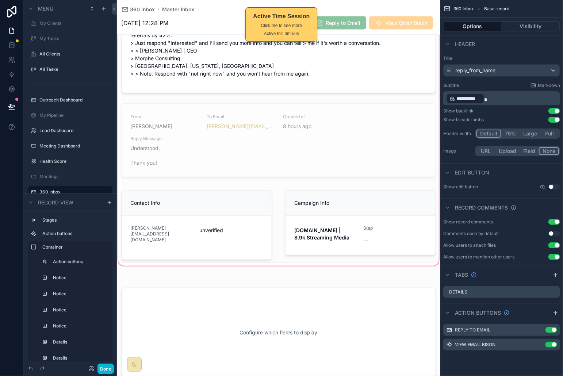
scroll to position [495, 0]
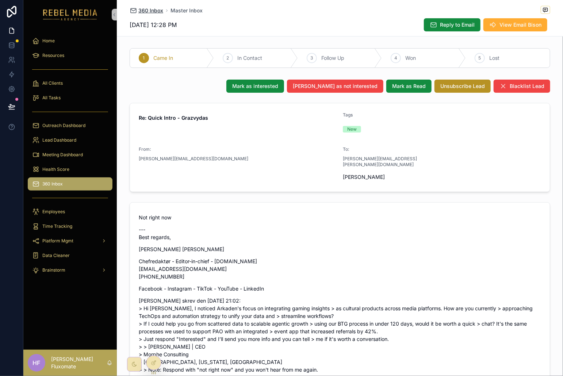
click at [149, 9] on span "360 Inbox" at bounding box center [150, 10] width 25 height 7
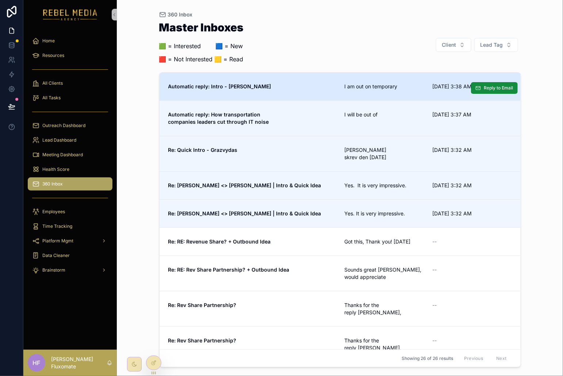
click at [307, 93] on link "Automatic reply: Intro - [PERSON_NAME] am out on temporary [DATE] 3:38 AM Reply…" at bounding box center [340, 87] width 361 height 28
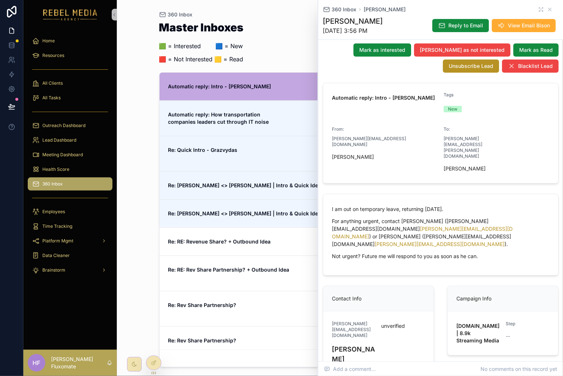
scroll to position [79, 0]
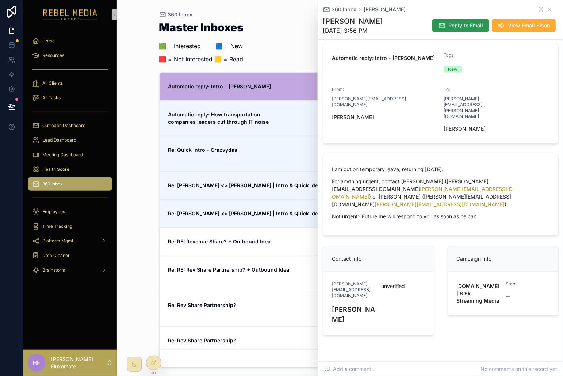
click at [461, 28] on span "Reply to Email" at bounding box center [466, 25] width 35 height 7
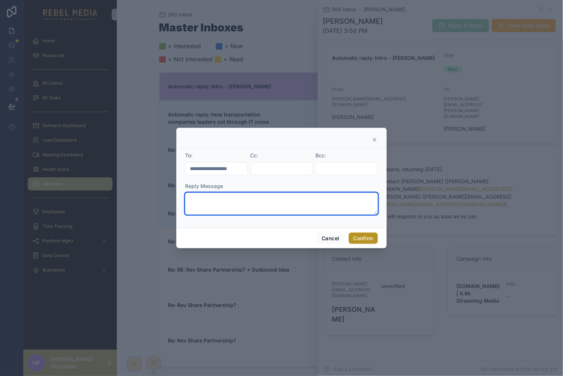
click at [241, 201] on textarea at bounding box center [281, 204] width 193 height 22
type textarea "**********"
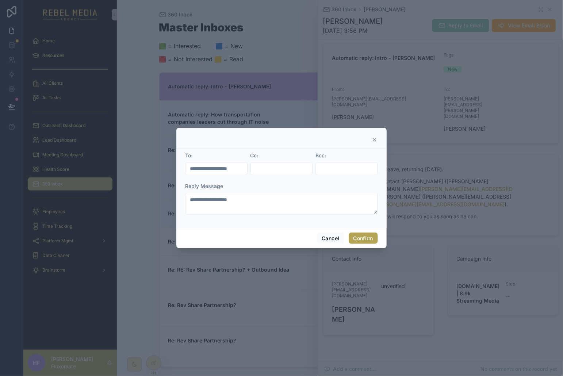
click at [357, 240] on button "Confirm" at bounding box center [363, 239] width 29 height 12
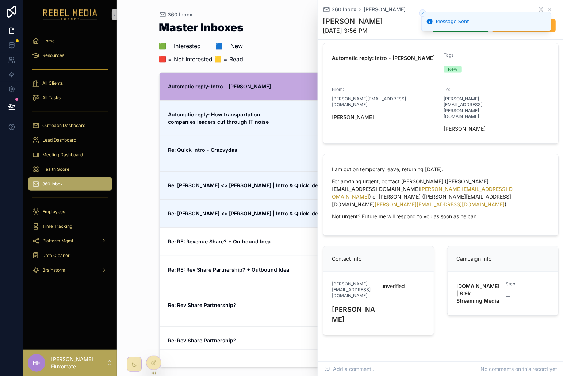
drag, startPoint x: 424, startPoint y: 13, endPoint x: 423, endPoint y: 18, distance: 4.4
click at [424, 13] on icon "Close toast" at bounding box center [423, 13] width 4 height 4
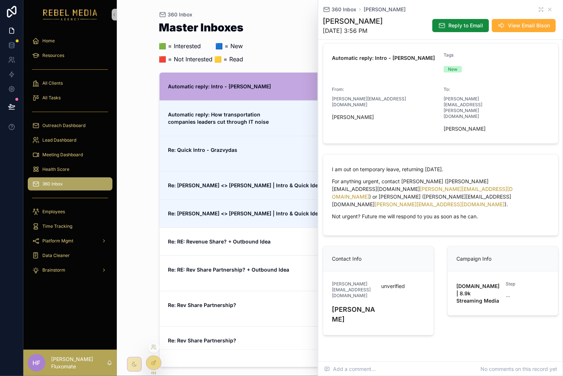
click at [154, 365] on icon at bounding box center [153, 363] width 3 height 3
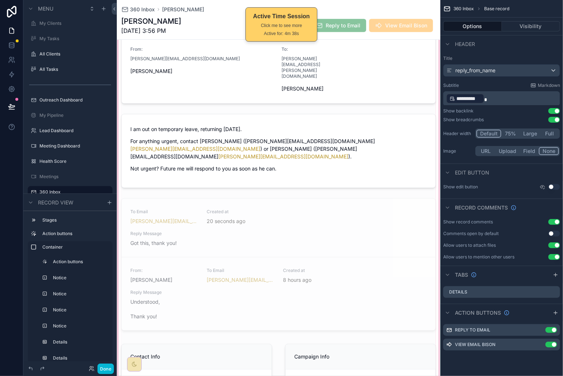
scroll to position [259, 0]
click at [313, 180] on div "scrollable content" at bounding box center [279, 138] width 324 height 586
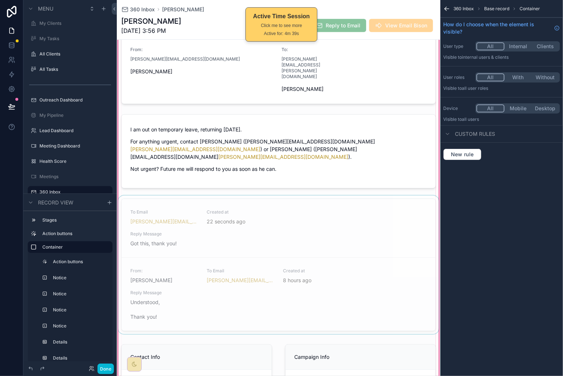
click at [320, 205] on div "scrollable content" at bounding box center [279, 266] width 324 height 141
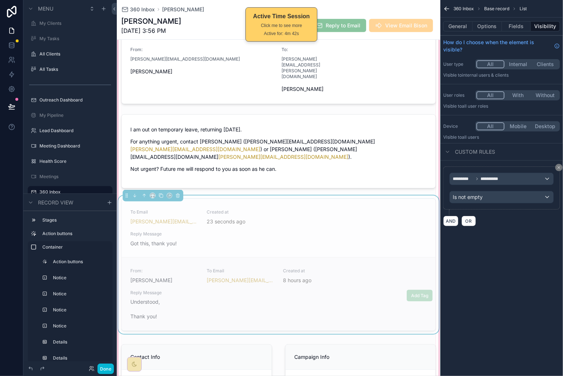
click at [335, 268] on div "Created at 8 hours ago" at bounding box center [317, 276] width 68 height 16
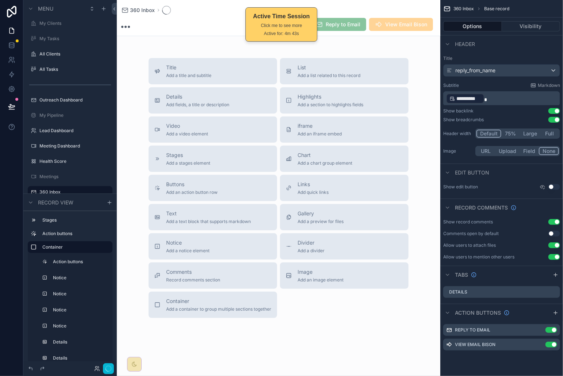
scroll to position [259, 0]
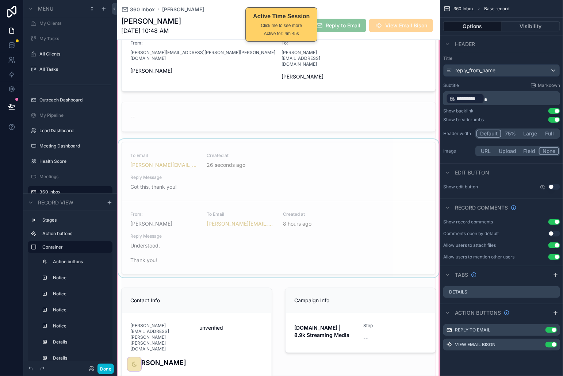
click at [324, 216] on div "scrollable content" at bounding box center [279, 209] width 324 height 141
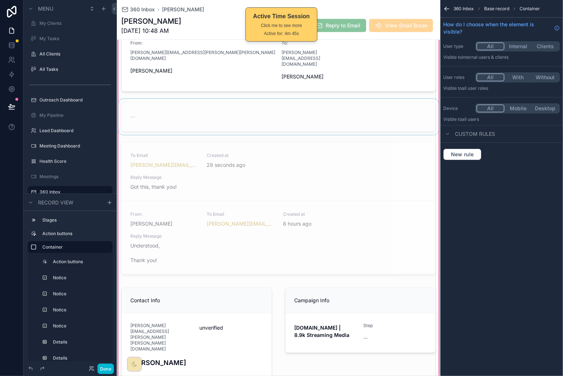
click at [223, 87] on div "Mark as interested Mark as not interested Mark as Read Mark as Unread Unsubscri…" at bounding box center [279, 116] width 324 height 532
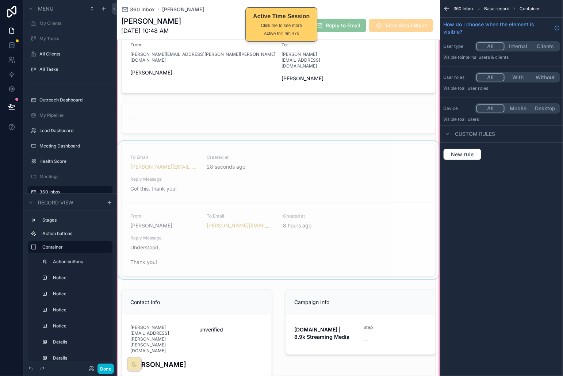
scroll to position [242, 0]
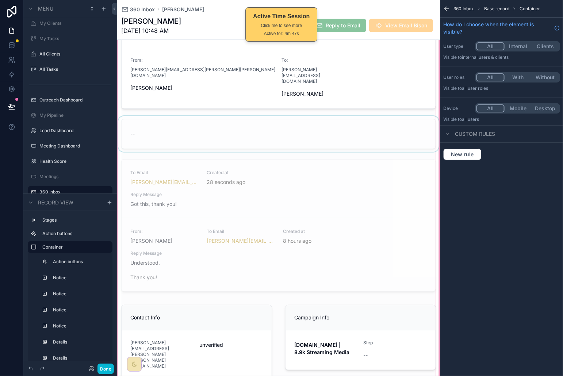
click at [288, 132] on div "scrollable content" at bounding box center [279, 134] width 324 height 36
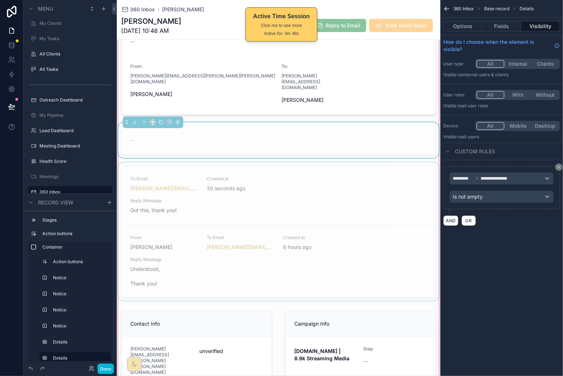
scroll to position [235, 0]
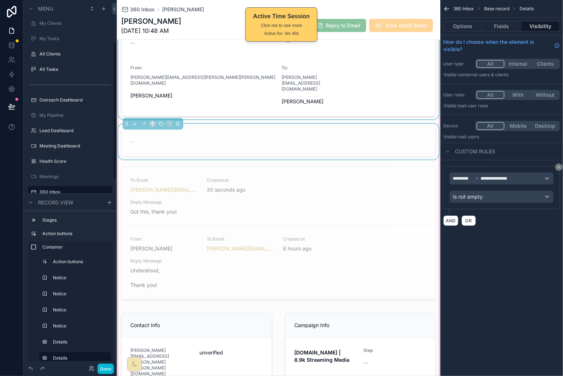
click at [372, 73] on div "scrollable content" at bounding box center [279, 72] width 324 height 94
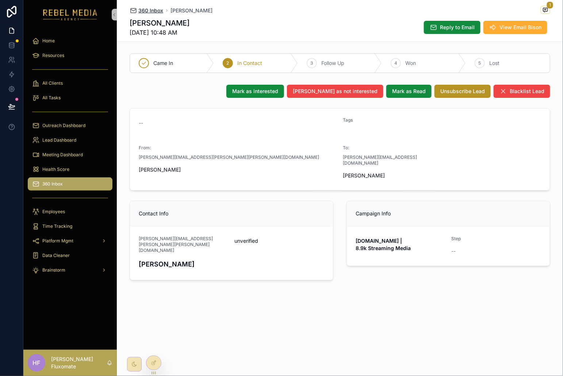
click at [152, 11] on span "360 Inbox" at bounding box center [150, 10] width 25 height 7
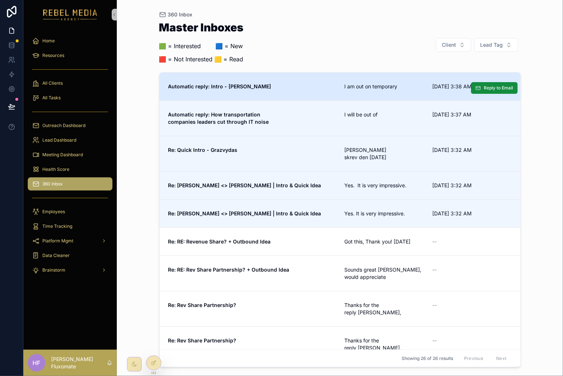
click at [420, 91] on link "Automatic reply: Intro - [PERSON_NAME] am out on temporary [DATE] 3:38 AM Reply…" at bounding box center [340, 87] width 361 height 28
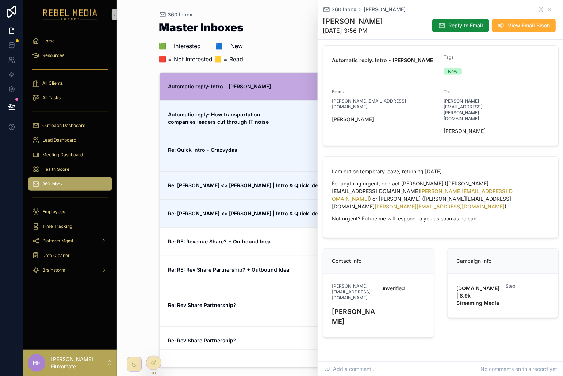
scroll to position [79, 0]
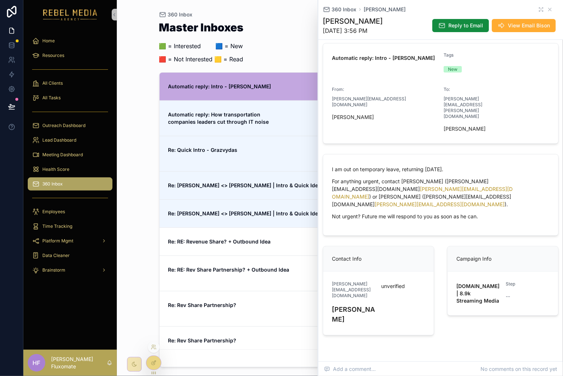
click at [150, 364] on div at bounding box center [153, 363] width 15 height 14
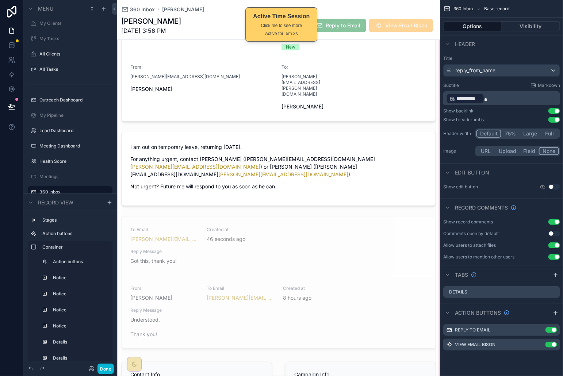
scroll to position [244, 0]
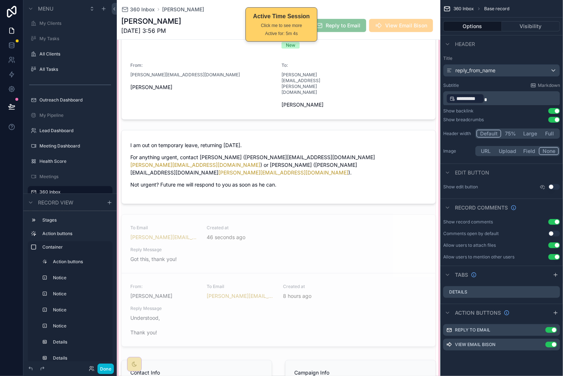
click at [203, 233] on div "scrollable content" at bounding box center [279, 154] width 324 height 586
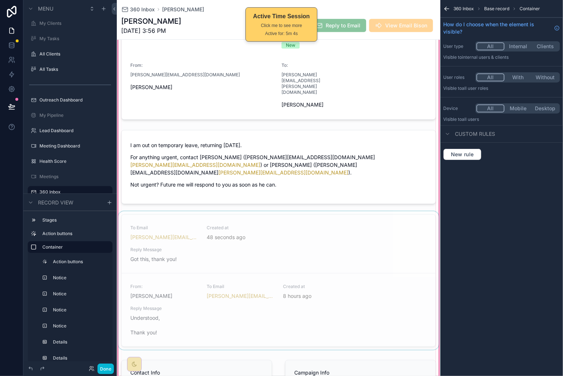
click at [347, 237] on div "scrollable content" at bounding box center [279, 282] width 324 height 141
